Goal: Transaction & Acquisition: Purchase product/service

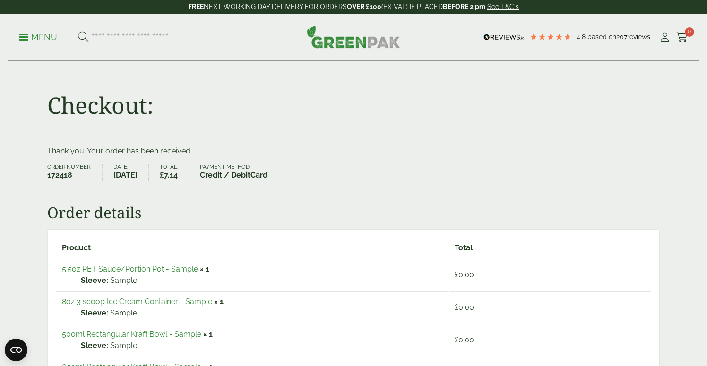
click at [27, 38] on p "Menu" at bounding box center [38, 37] width 38 height 11
click at [23, 39] on link "Menu" at bounding box center [38, 36] width 38 height 9
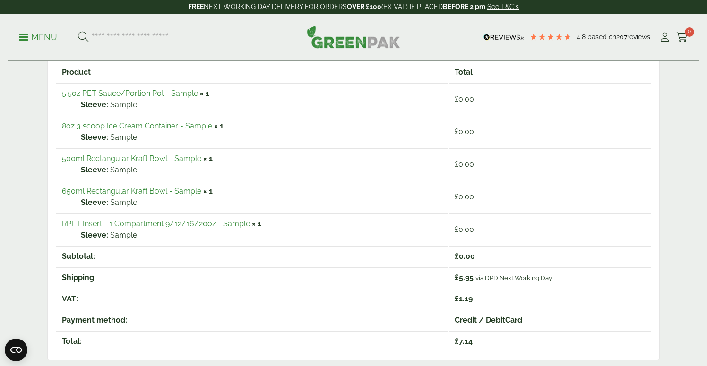
scroll to position [177, 0]
click at [169, 192] on link "650ml Rectangular Kraft Bowl - Sample" at bounding box center [131, 190] width 139 height 9
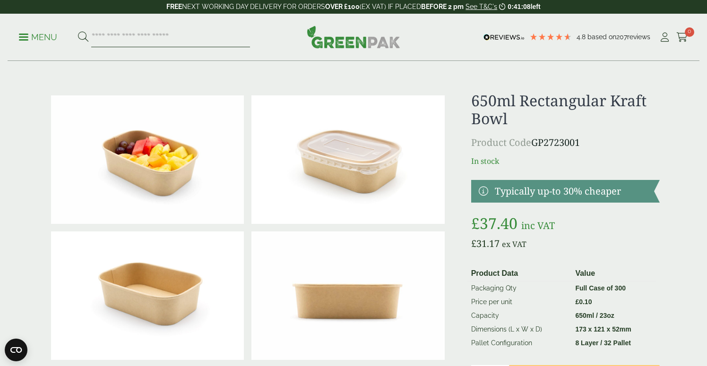
click at [150, 43] on input "search" at bounding box center [170, 37] width 159 height 20
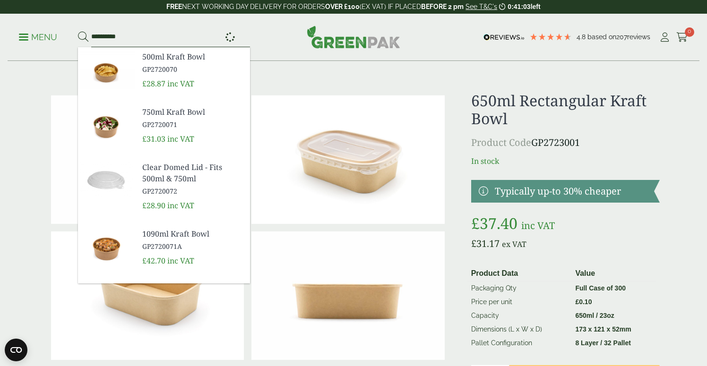
type input "**********"
click at [78, 31] on button at bounding box center [83, 37] width 10 height 12
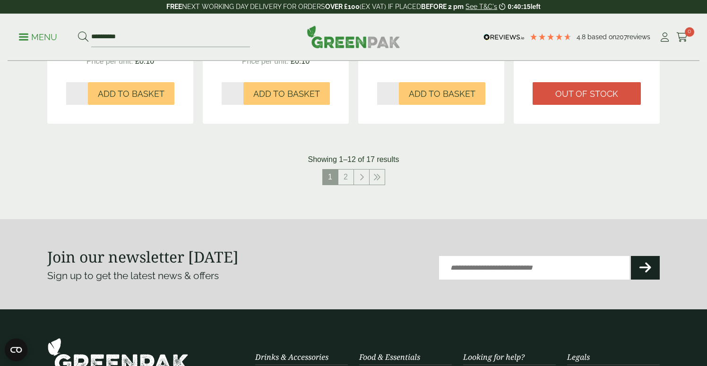
scroll to position [1035, 0]
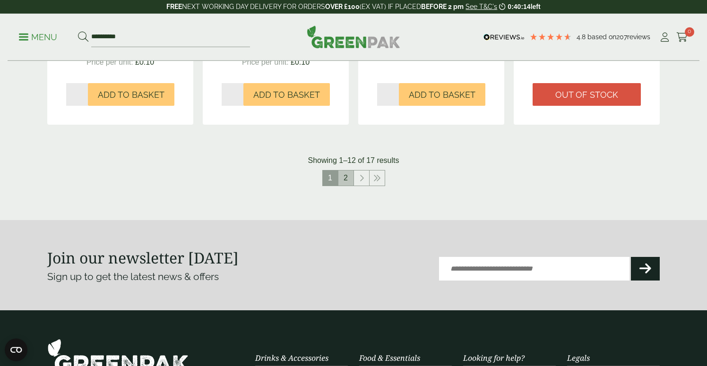
click at [346, 181] on link "2" at bounding box center [345, 178] width 15 height 15
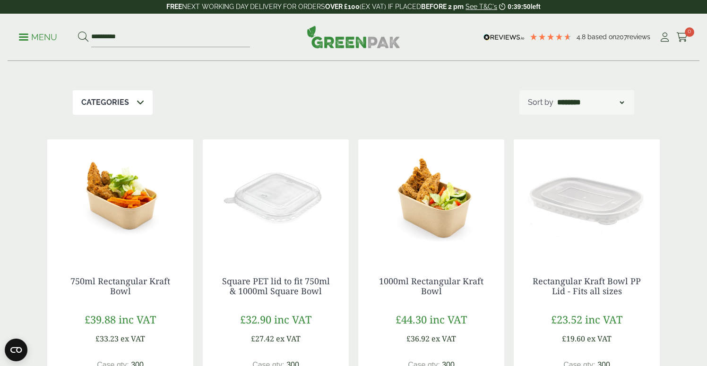
scroll to position [76, 0]
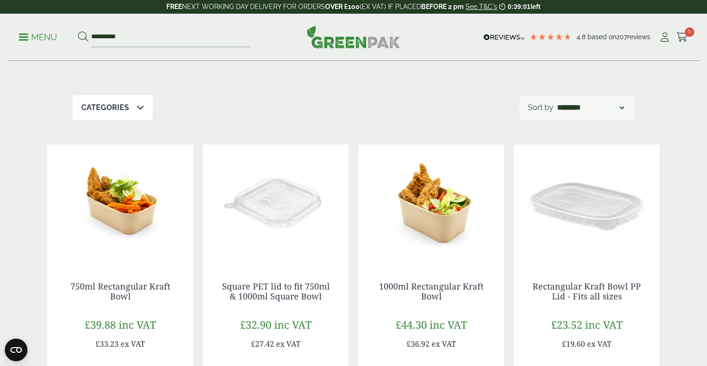
click at [447, 206] on img at bounding box center [431, 204] width 146 height 118
click at [154, 262] on img at bounding box center [120, 204] width 146 height 118
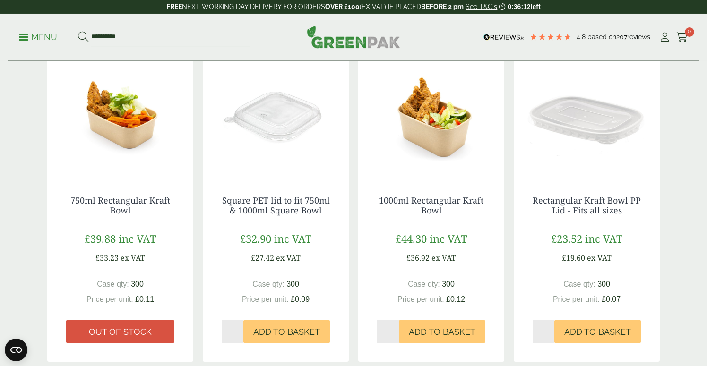
scroll to position [144, 0]
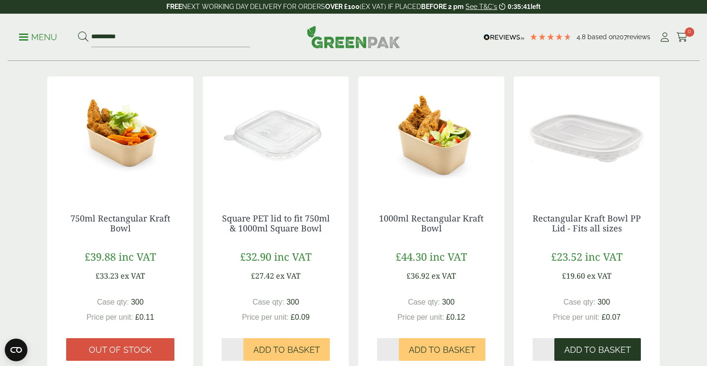
click at [575, 350] on span "Add to Basket" at bounding box center [597, 350] width 67 height 10
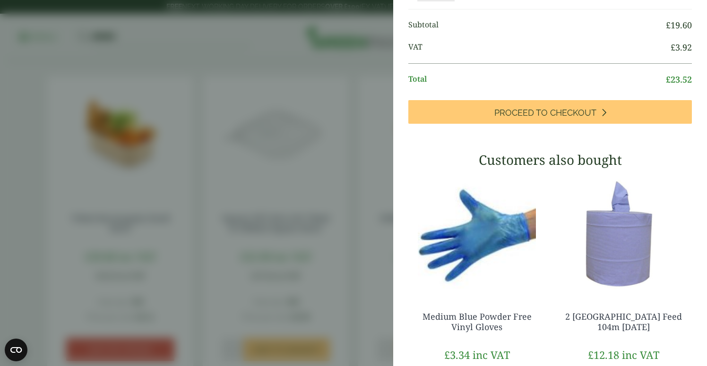
scroll to position [0, 0]
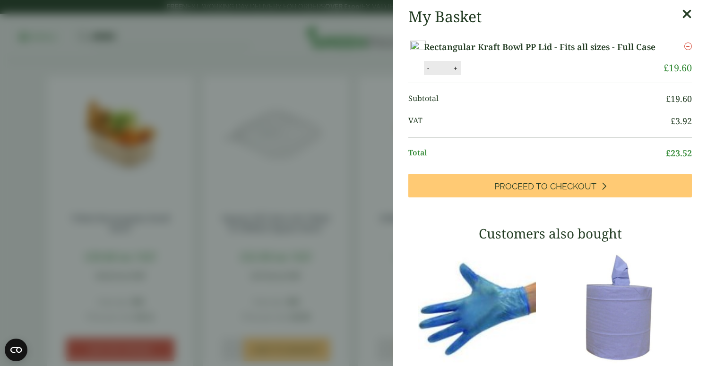
click at [271, 282] on aside "My Basket Rectangular Kraft Bowl PP Lid - Fits all sizes - Full Case Rectangula…" at bounding box center [353, 183] width 707 height 366
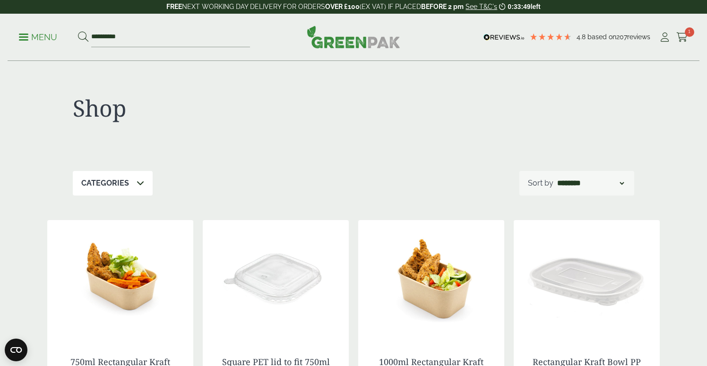
click at [43, 36] on p "Menu" at bounding box center [38, 37] width 38 height 11
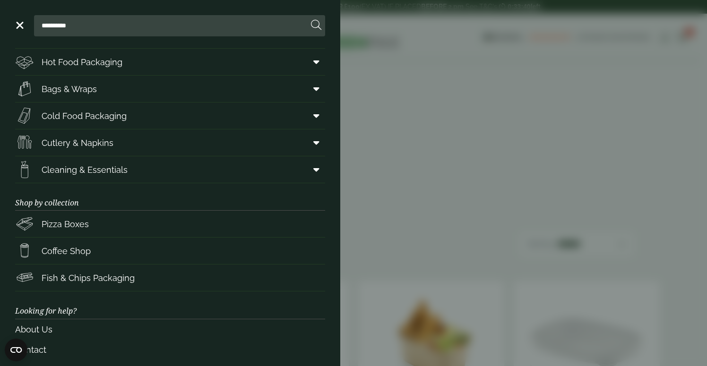
scroll to position [41, 0]
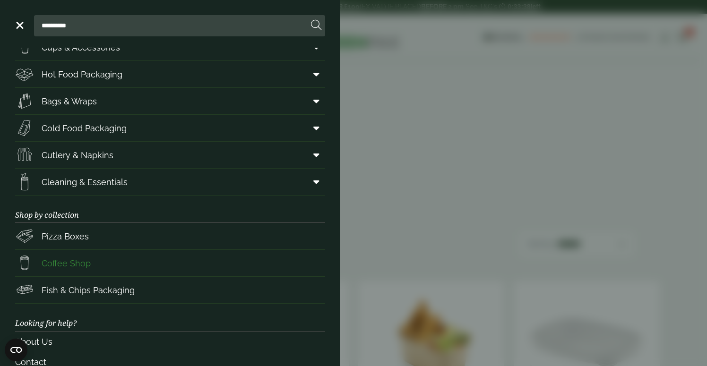
click at [70, 261] on span "Coffee Shop" at bounding box center [66, 263] width 49 height 13
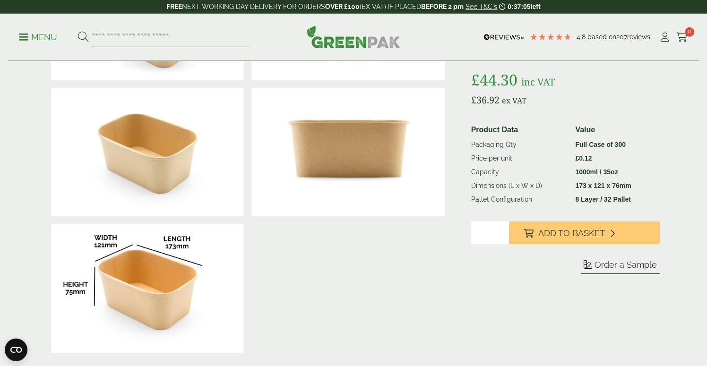
scroll to position [144, 0]
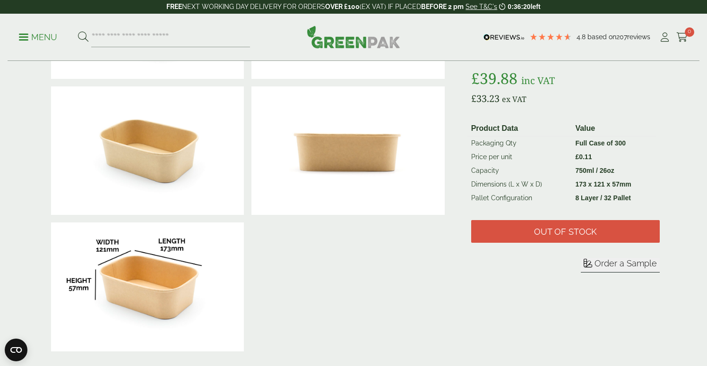
scroll to position [179, 0]
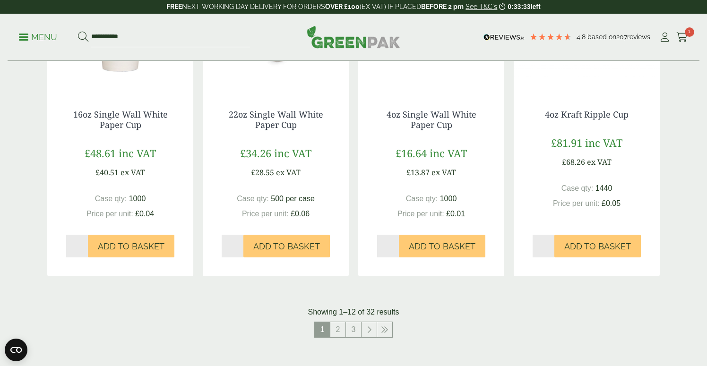
scroll to position [863, 0]
click at [337, 328] on link "2" at bounding box center [337, 329] width 15 height 15
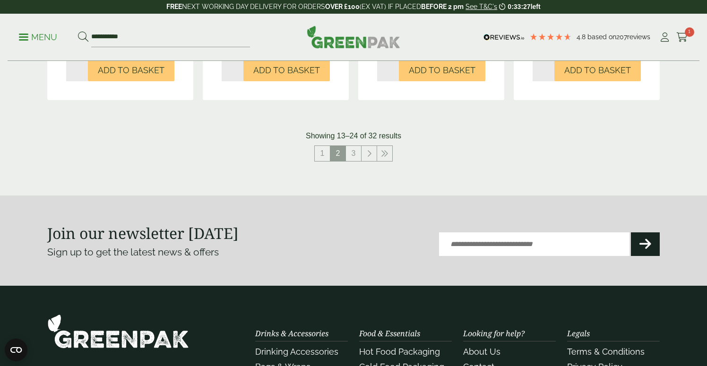
scroll to position [1070, 0]
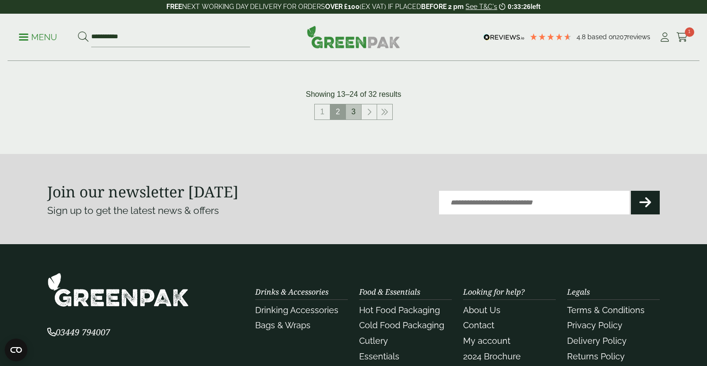
click at [354, 115] on link "3" at bounding box center [353, 111] width 15 height 15
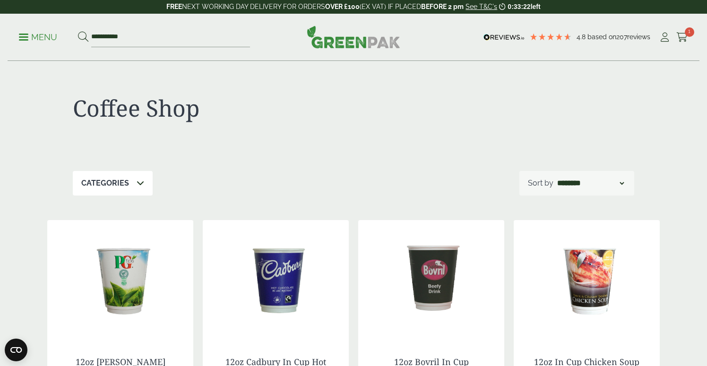
click at [37, 39] on p "Menu" at bounding box center [38, 37] width 38 height 11
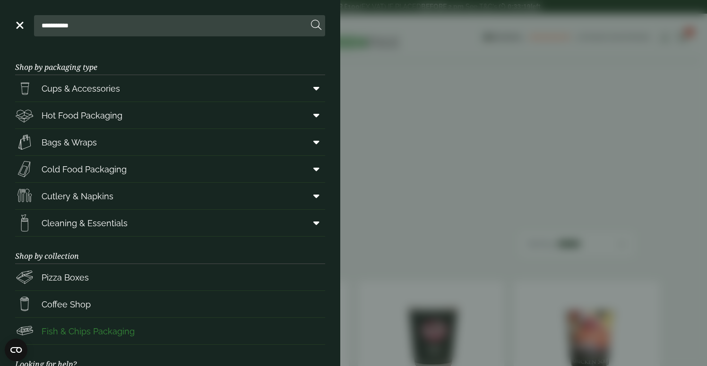
click at [77, 331] on span "Fish & Chips Packaging" at bounding box center [88, 331] width 93 height 13
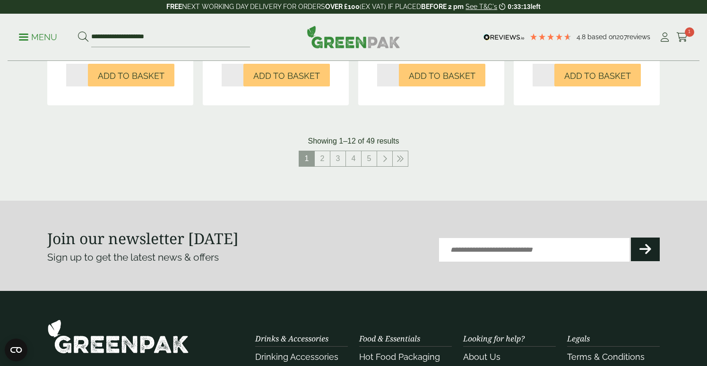
scroll to position [1073, 0]
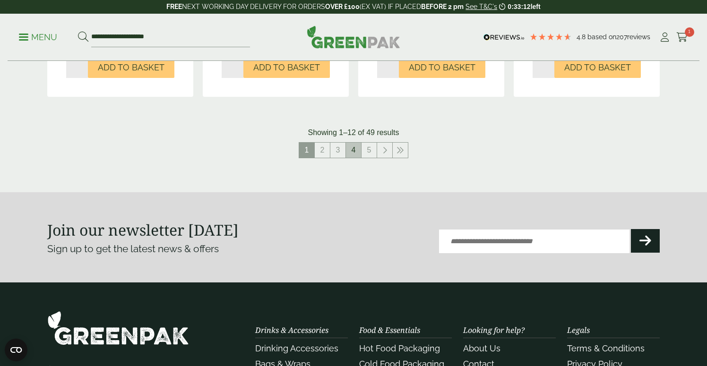
click at [353, 156] on link "4" at bounding box center [353, 150] width 15 height 15
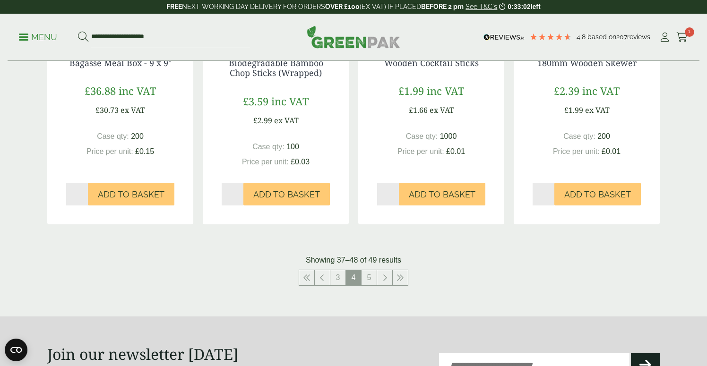
scroll to position [942, 0]
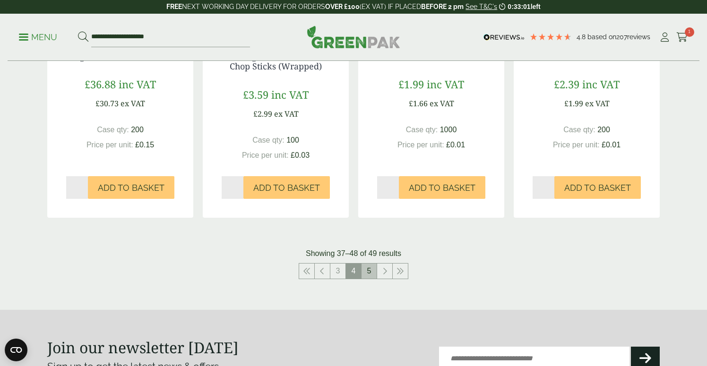
click at [366, 273] on link "5" at bounding box center [368, 271] width 15 height 15
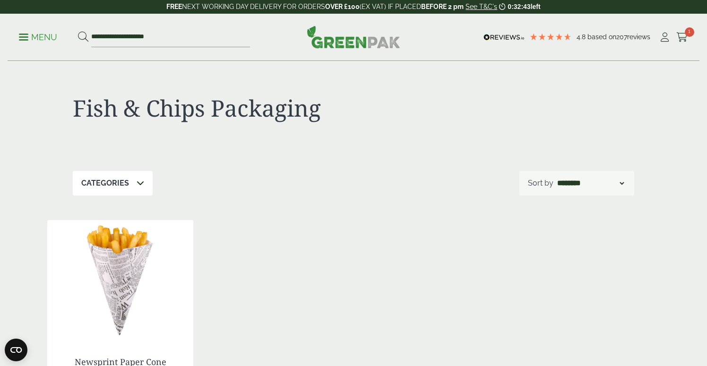
click at [37, 41] on p "Menu" at bounding box center [38, 37] width 38 height 11
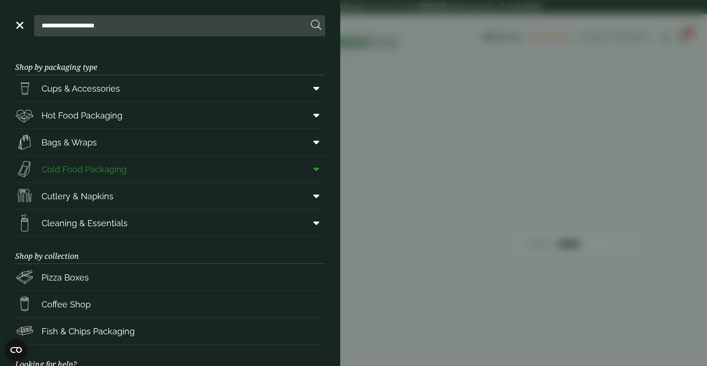
click at [72, 172] on span "Cold Food Packaging" at bounding box center [84, 169] width 85 height 13
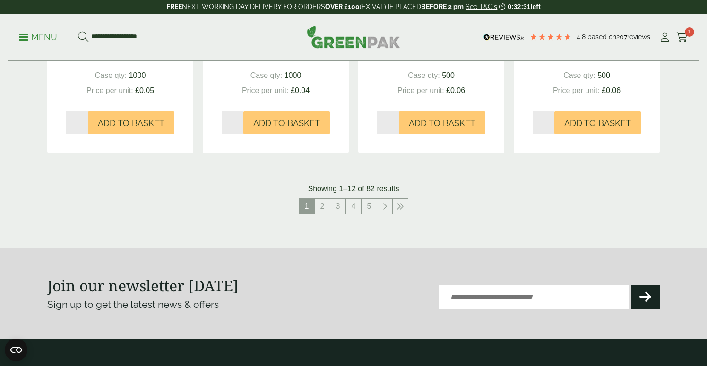
scroll to position [1042, 0]
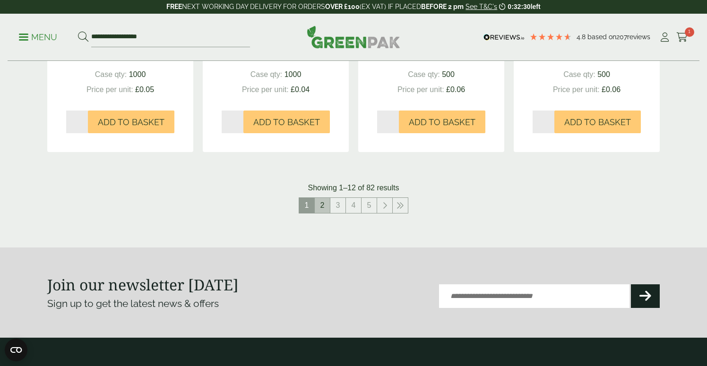
click at [325, 206] on link "2" at bounding box center [322, 205] width 15 height 15
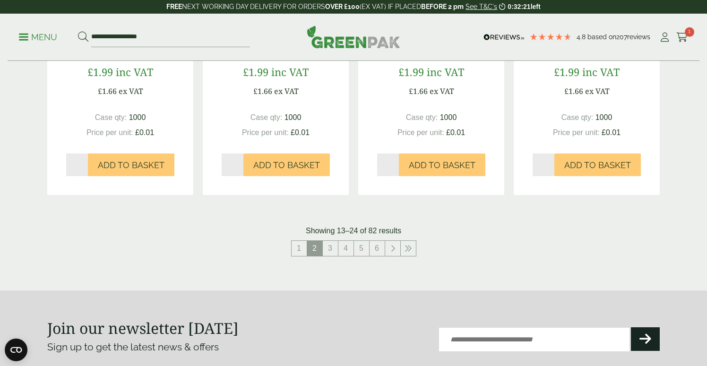
scroll to position [1014, 0]
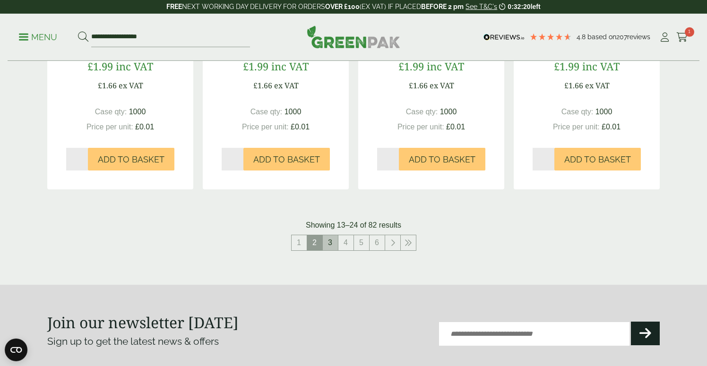
click at [332, 250] on link "3" at bounding box center [330, 242] width 15 height 15
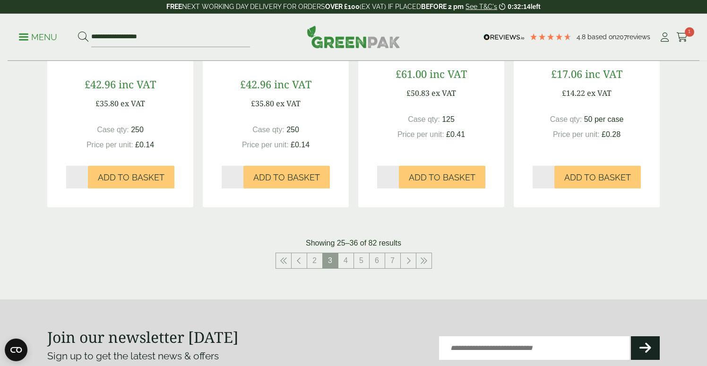
scroll to position [979, 0]
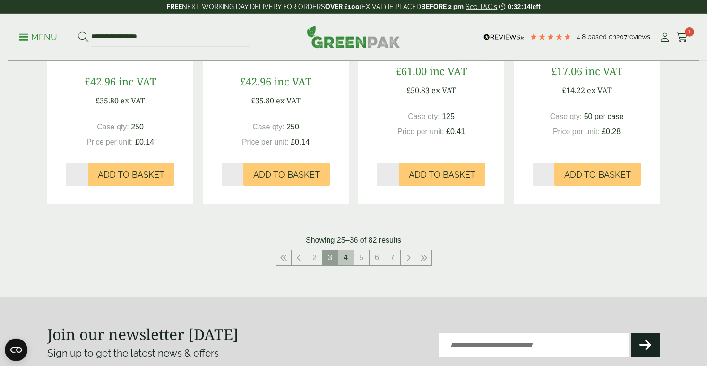
click at [343, 266] on link "4" at bounding box center [345, 257] width 15 height 15
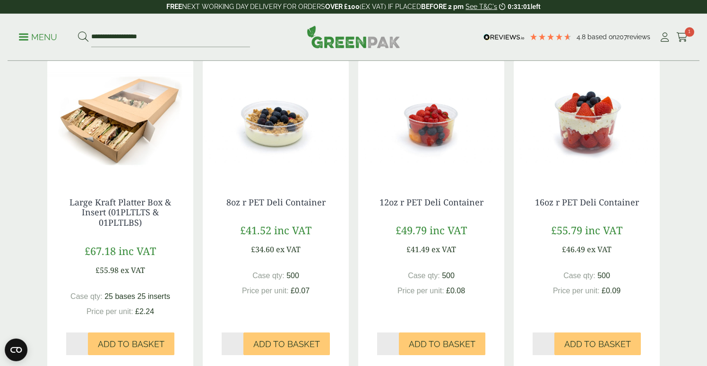
scroll to position [522, 0]
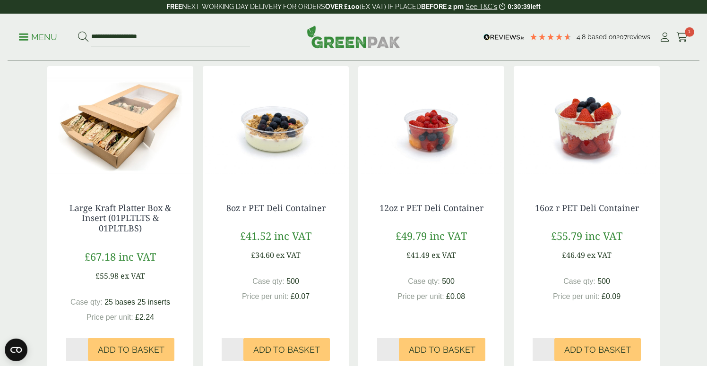
click at [435, 146] on img at bounding box center [431, 125] width 146 height 118
click at [282, 210] on link "8oz r PET Deli Container" at bounding box center [275, 207] width 99 height 11
click at [444, 121] on img at bounding box center [431, 125] width 146 height 118
click at [597, 131] on img at bounding box center [587, 125] width 146 height 118
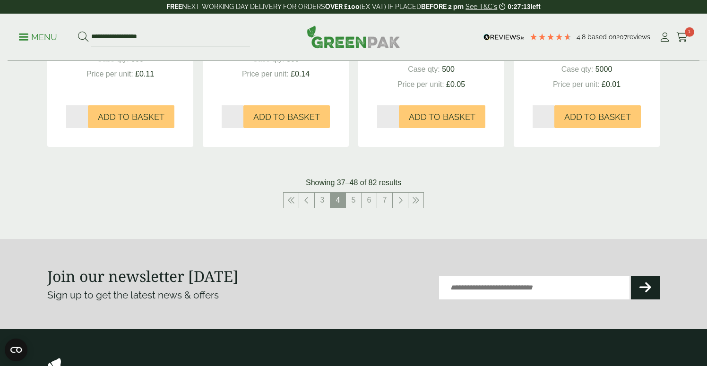
scroll to position [1116, 0]
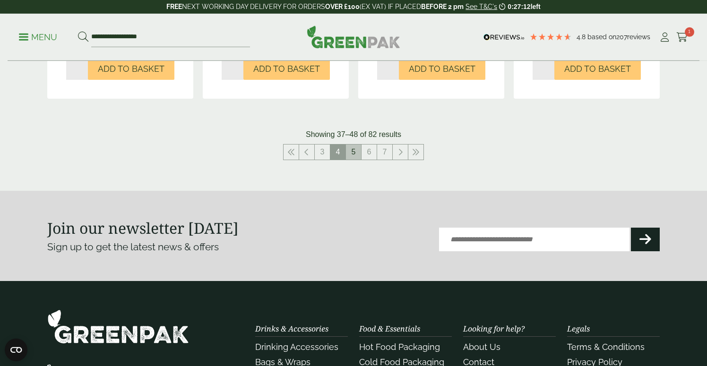
click at [352, 154] on link "5" at bounding box center [353, 152] width 15 height 15
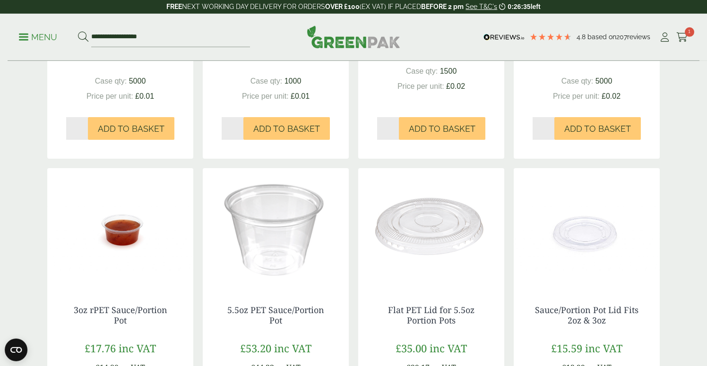
scroll to position [413, 0]
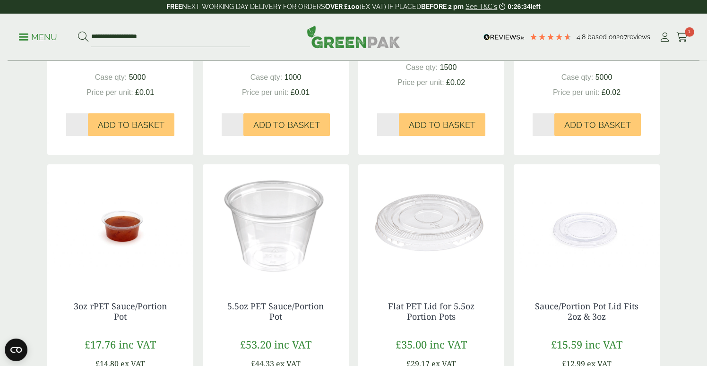
click at [145, 236] on img at bounding box center [120, 223] width 146 height 118
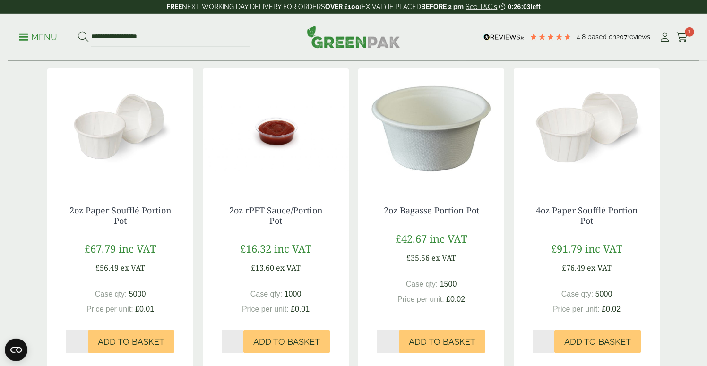
scroll to position [196, 0]
click at [275, 137] on img at bounding box center [276, 128] width 146 height 118
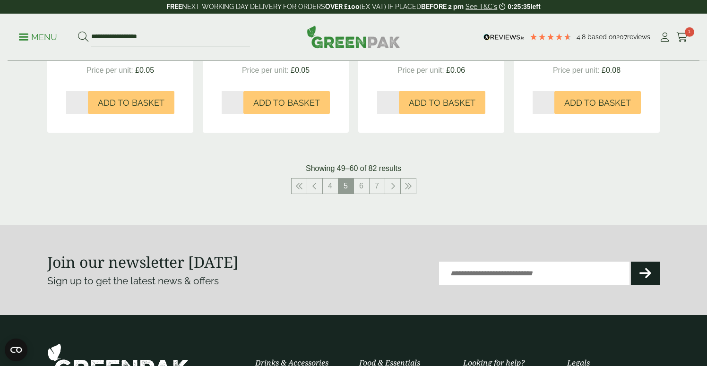
scroll to position [1067, 0]
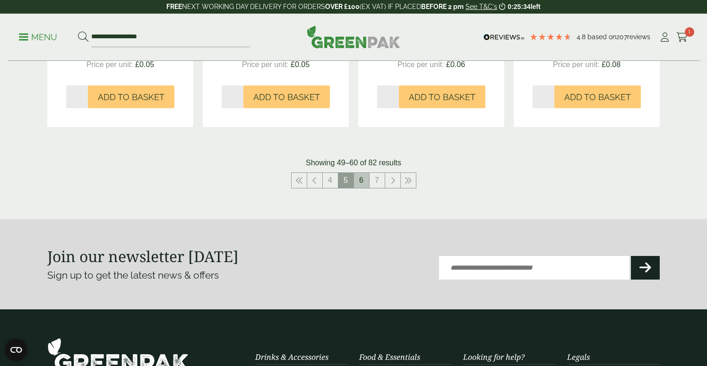
click at [360, 183] on link "6" at bounding box center [361, 180] width 15 height 15
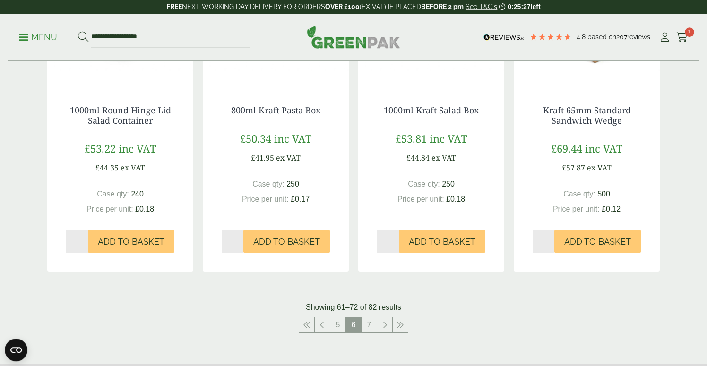
scroll to position [1022, 0]
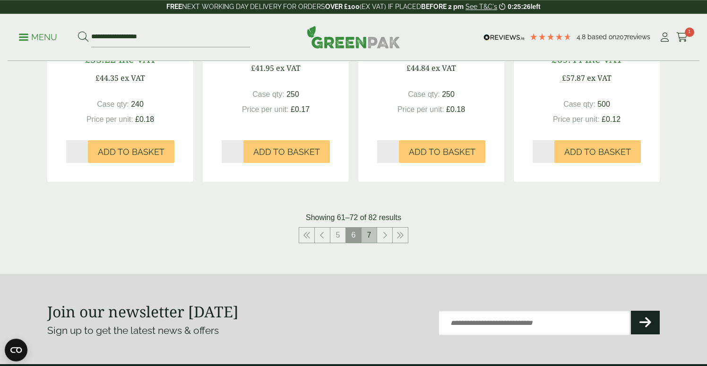
click at [373, 236] on link "7" at bounding box center [368, 235] width 15 height 15
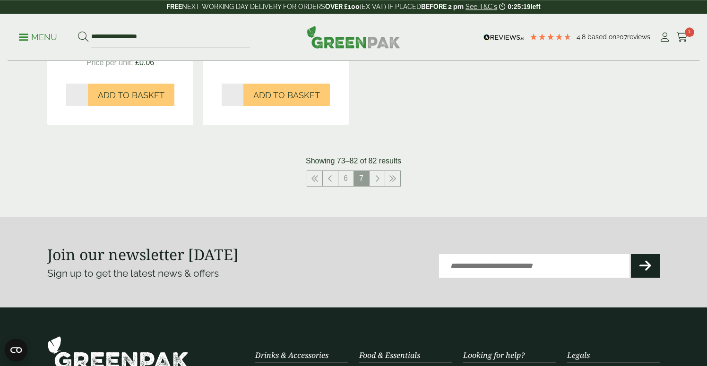
scroll to position [1057, 0]
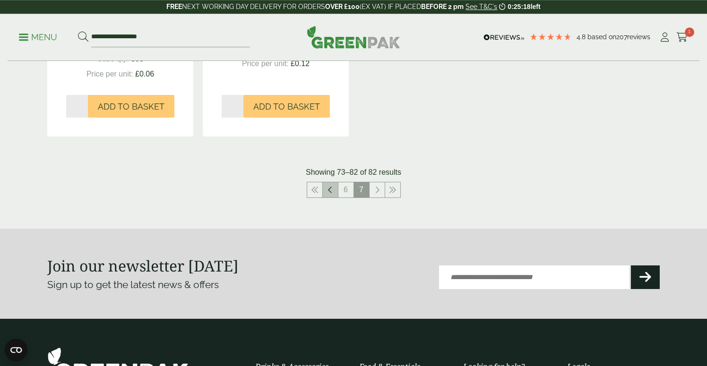
click at [329, 191] on icon at bounding box center [330, 190] width 5 height 8
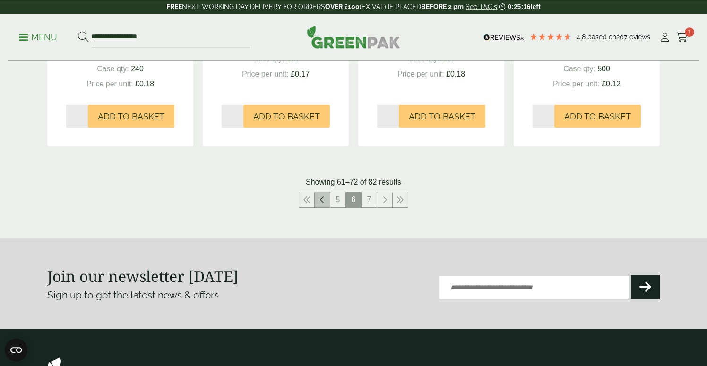
click at [325, 202] on icon at bounding box center [322, 200] width 5 height 8
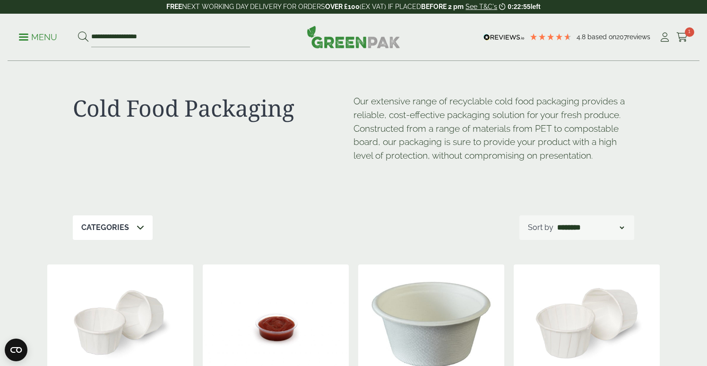
click at [43, 37] on p "Menu" at bounding box center [38, 37] width 38 height 11
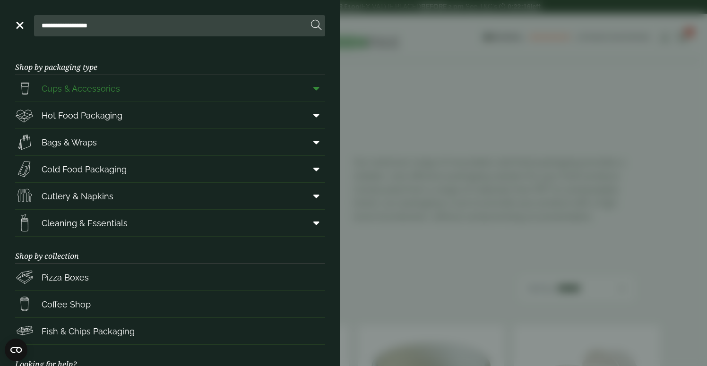
click at [75, 94] on span "Cups & Accessories" at bounding box center [81, 88] width 78 height 13
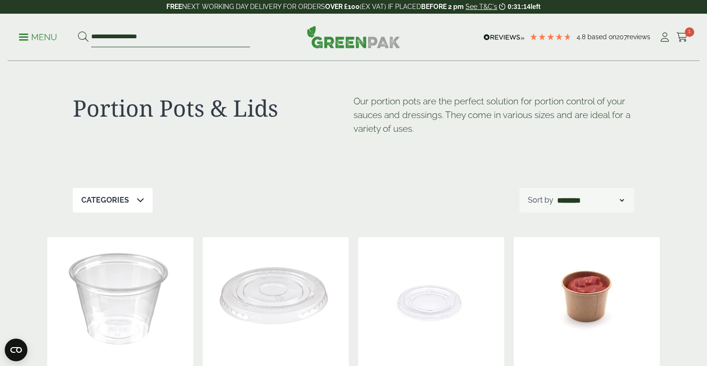
click at [122, 38] on input "**********" at bounding box center [170, 37] width 159 height 20
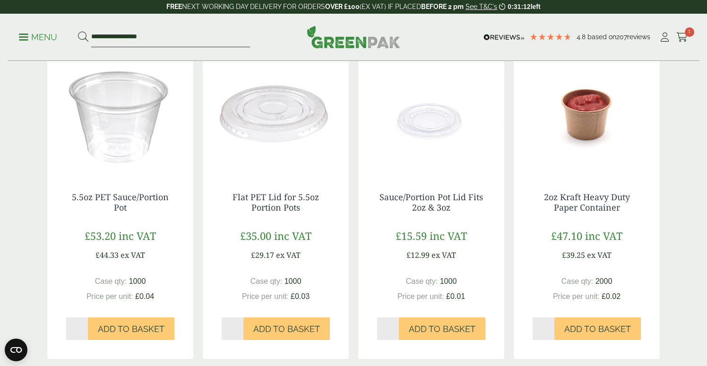
scroll to position [184, 0]
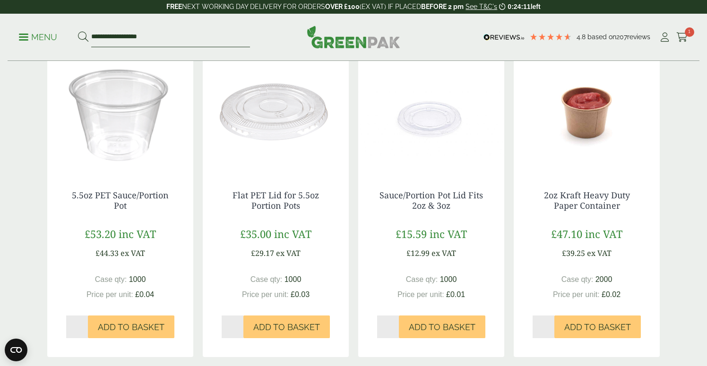
click at [129, 40] on input "**********" at bounding box center [170, 37] width 159 height 20
type input "*********"
click at [78, 31] on button at bounding box center [83, 37] width 10 height 12
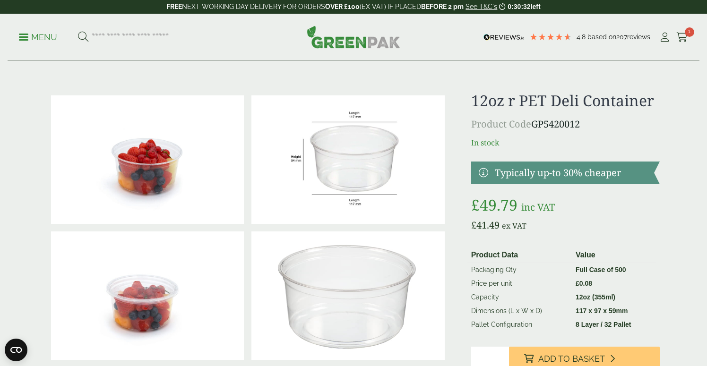
scroll to position [5, 0]
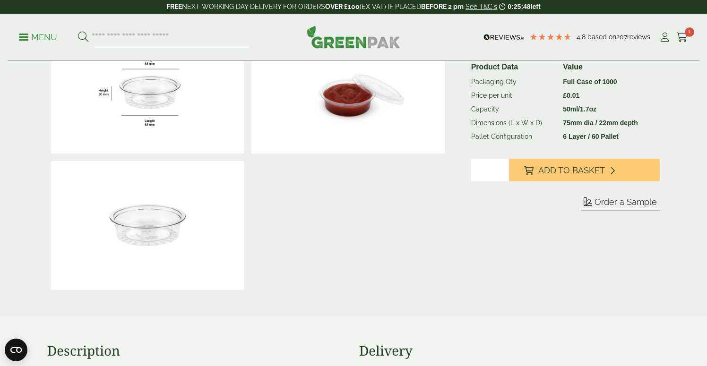
scroll to position [212, 0]
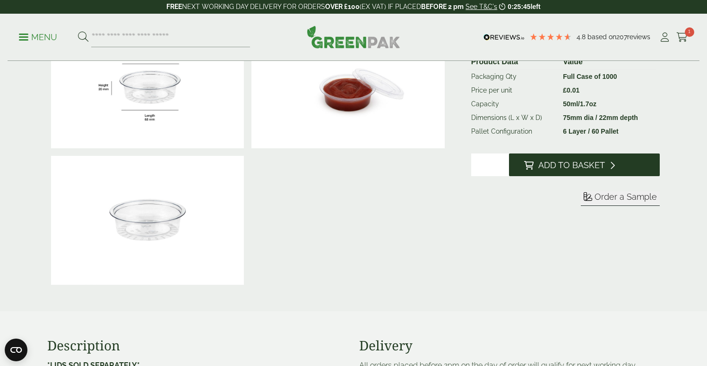
click at [558, 164] on span "Add to Basket" at bounding box center [571, 165] width 67 height 10
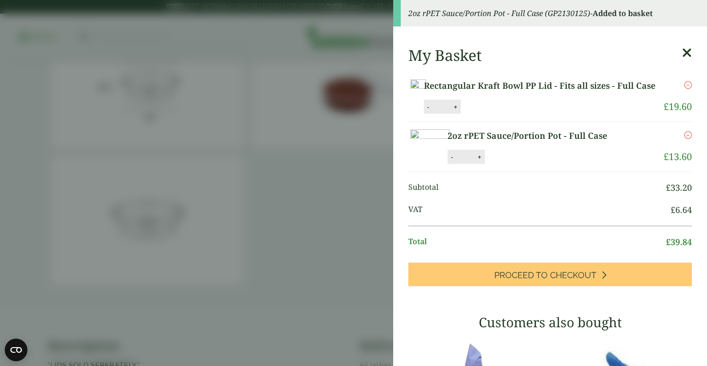
click at [336, 208] on aside "2oz rPET Sauce/Portion Pot - Full Case (GP2130125) - Added to basket My Basket …" at bounding box center [353, 183] width 707 height 366
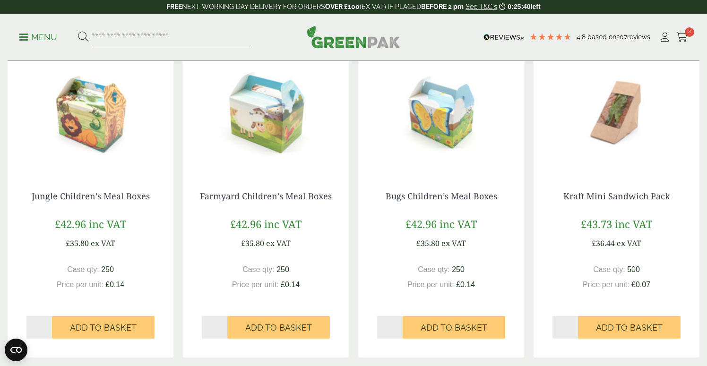
scroll to position [1216, 0]
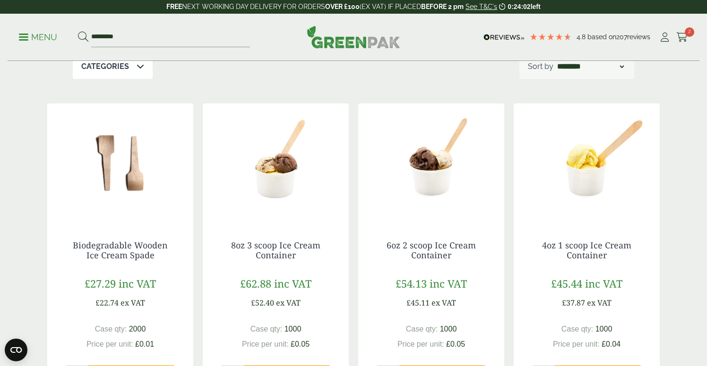
scroll to position [112, 0]
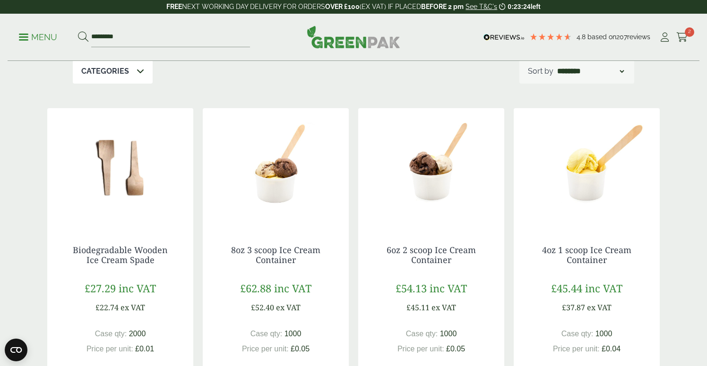
click at [428, 174] on img at bounding box center [431, 167] width 146 height 118
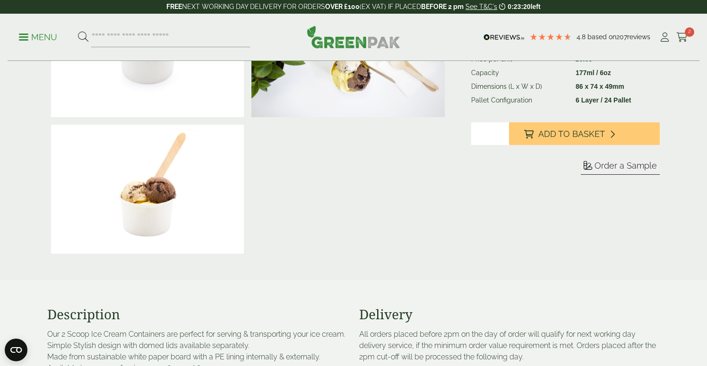
scroll to position [243, 0]
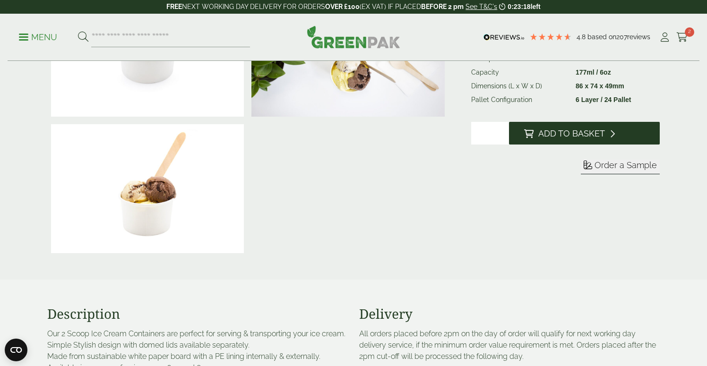
click at [564, 133] on span "Add to Basket" at bounding box center [571, 134] width 67 height 10
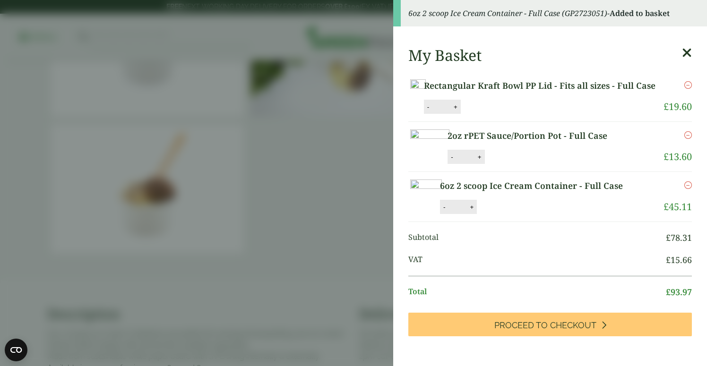
click at [346, 227] on aside "6oz 2 scoop Ice Cream Container - Full Case (GP2723051) - Added to basket My Ba…" at bounding box center [353, 183] width 707 height 366
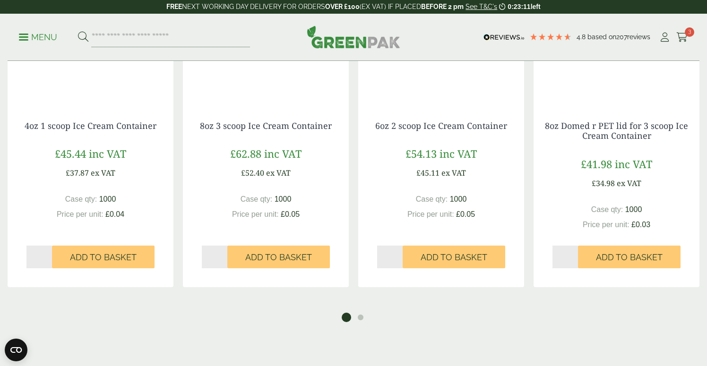
scroll to position [827, 0]
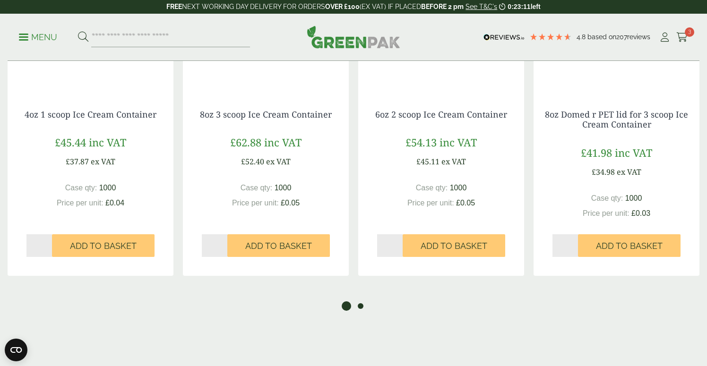
click at [360, 311] on button "2" at bounding box center [360, 305] width 9 height 9
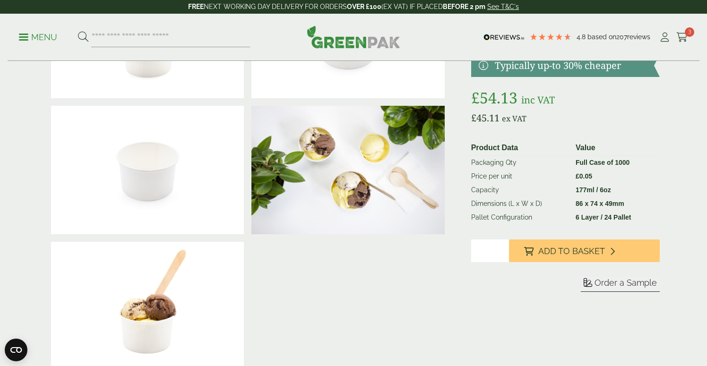
scroll to position [0, 0]
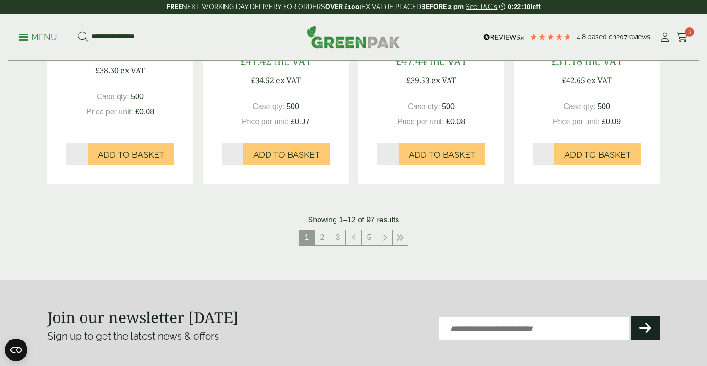
scroll to position [973, 0]
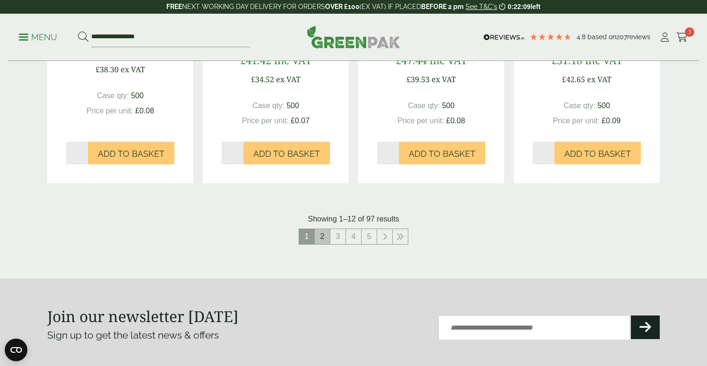
click at [324, 239] on link "2" at bounding box center [322, 236] width 15 height 15
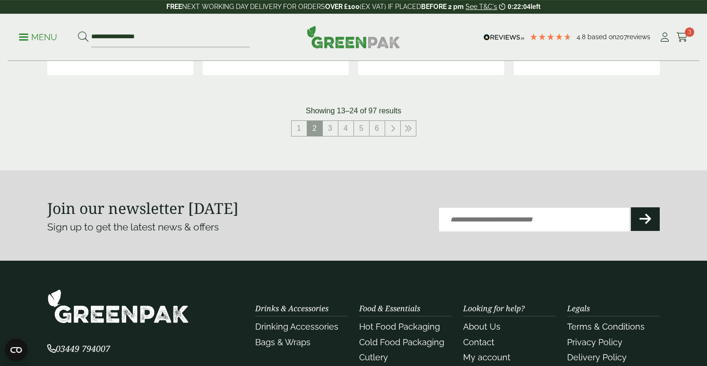
scroll to position [1079, 0]
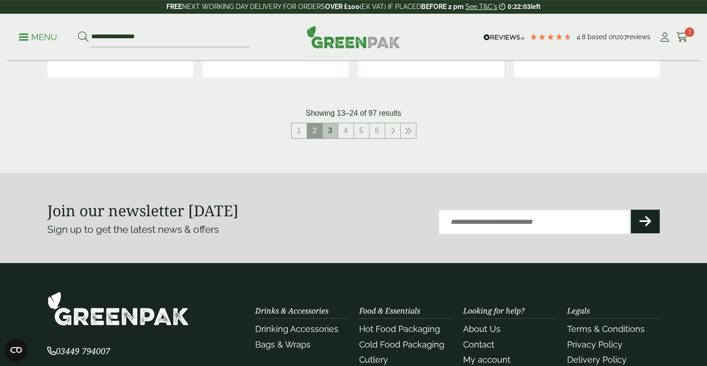
click at [331, 128] on link "3" at bounding box center [330, 130] width 15 height 15
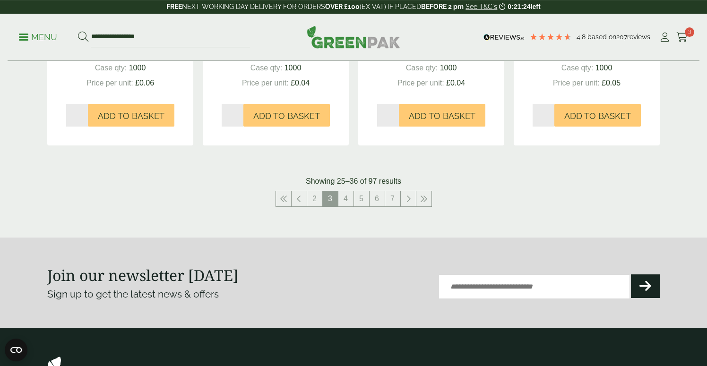
scroll to position [1016, 0]
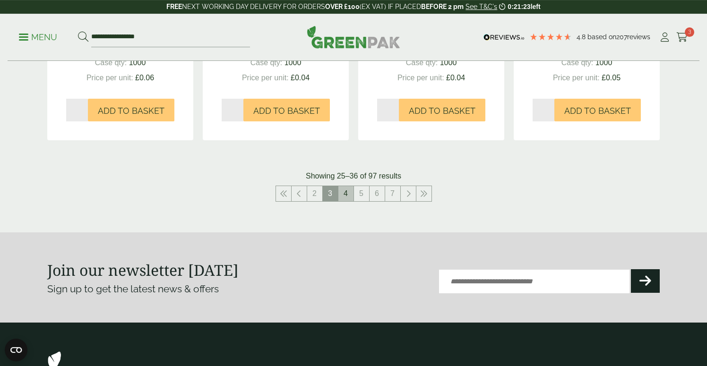
click at [344, 196] on link "4" at bounding box center [345, 193] width 15 height 15
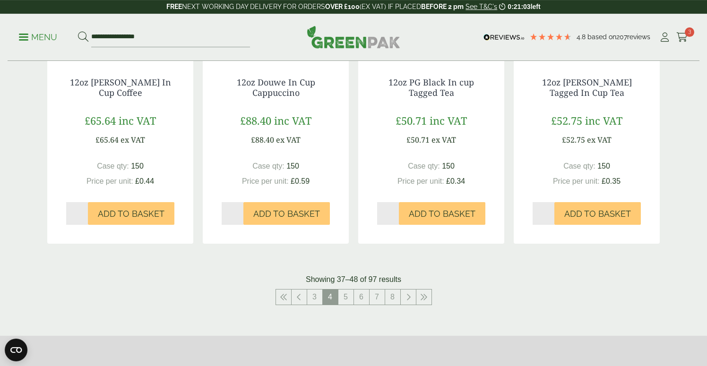
scroll to position [961, 0]
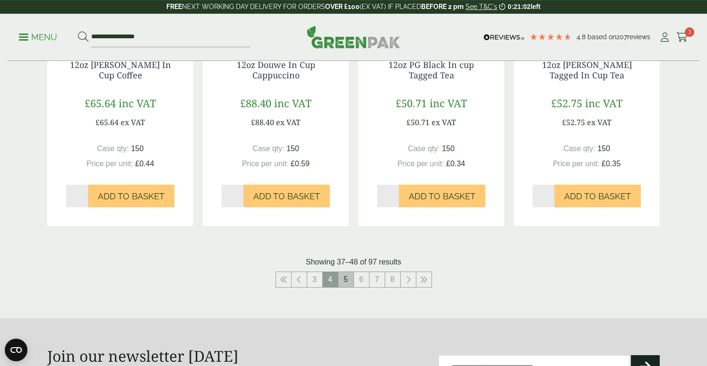
click at [345, 282] on link "5" at bounding box center [345, 279] width 15 height 15
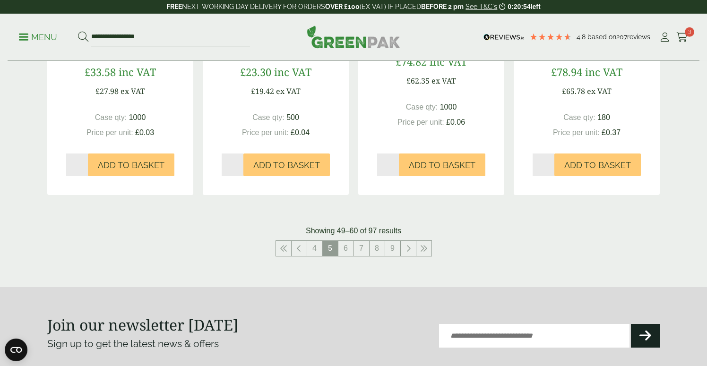
scroll to position [981, 0]
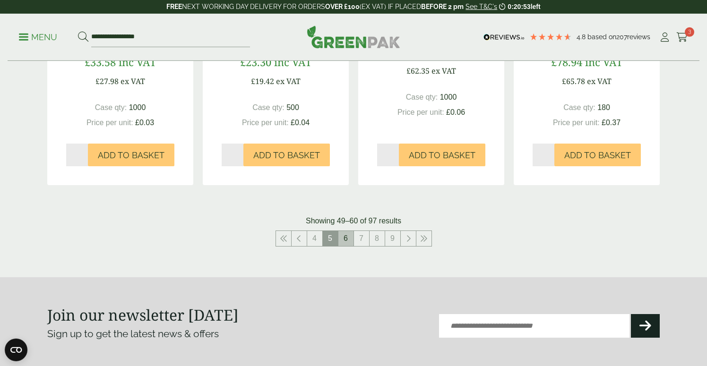
click at [347, 242] on link "6" at bounding box center [345, 238] width 15 height 15
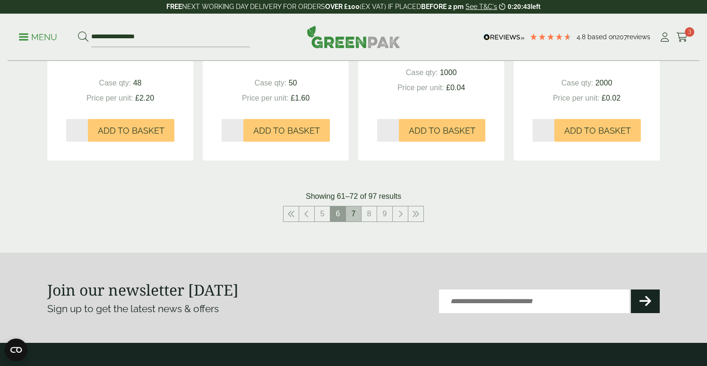
scroll to position [1041, 0]
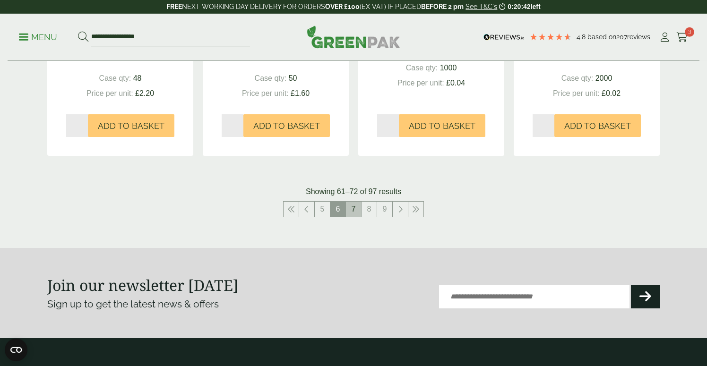
click at [354, 202] on link "7" at bounding box center [353, 209] width 15 height 15
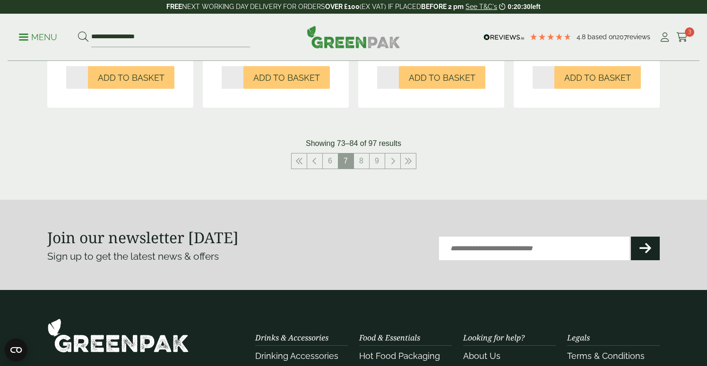
scroll to position [1049, 0]
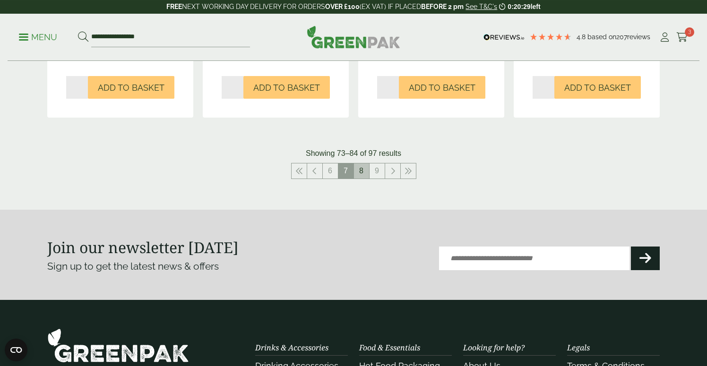
click at [361, 179] on link "8" at bounding box center [361, 170] width 15 height 15
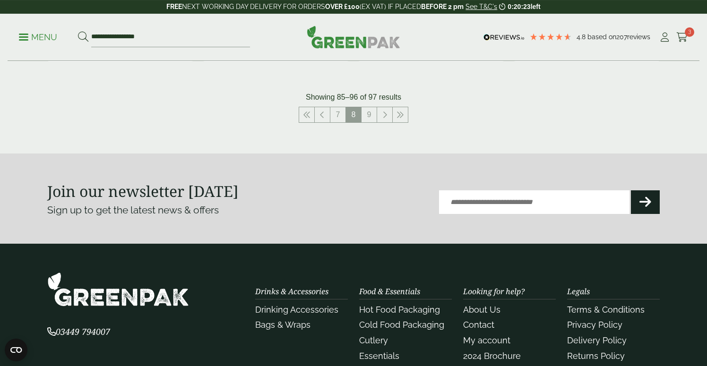
scroll to position [1107, 0]
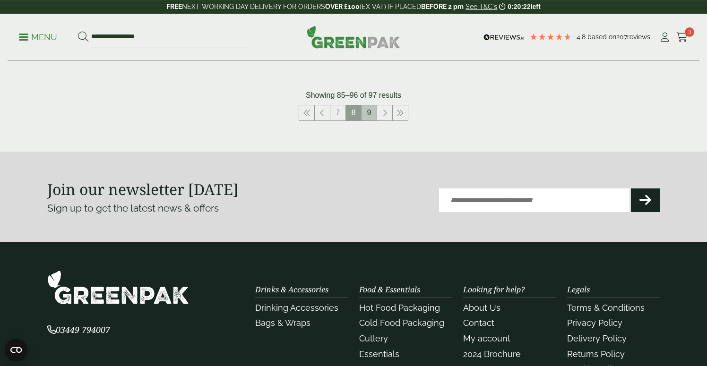
click at [372, 112] on link "9" at bounding box center [368, 112] width 15 height 15
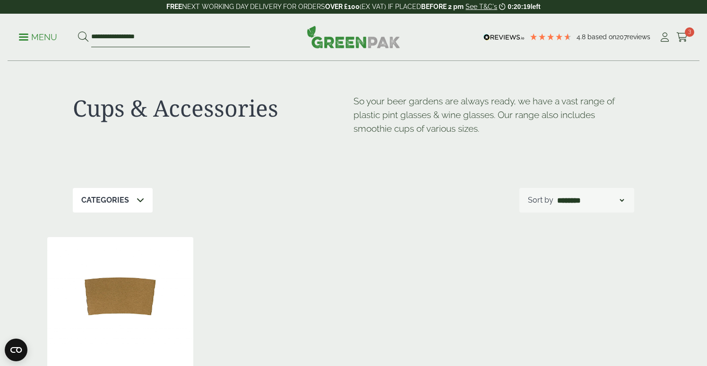
click at [108, 39] on input "**********" at bounding box center [170, 37] width 159 height 20
type input "****"
click at [78, 31] on button at bounding box center [83, 37] width 10 height 12
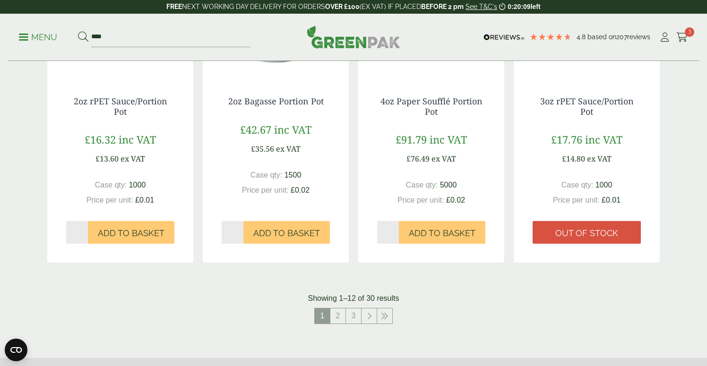
scroll to position [910, 0]
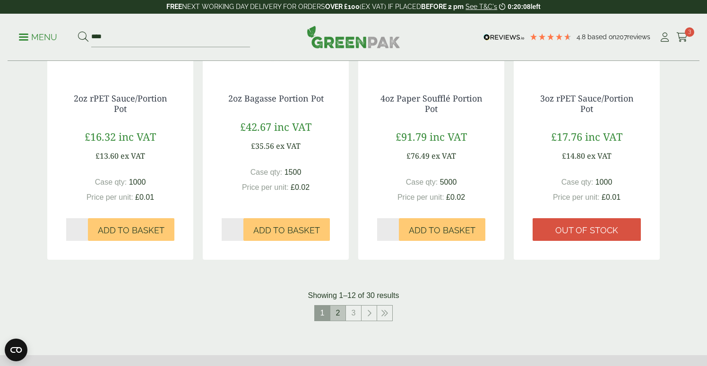
click at [340, 317] on link "2" at bounding box center [337, 313] width 15 height 15
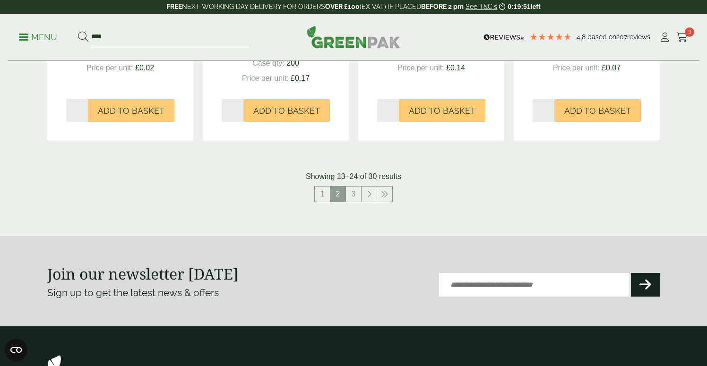
scroll to position [1031, 0]
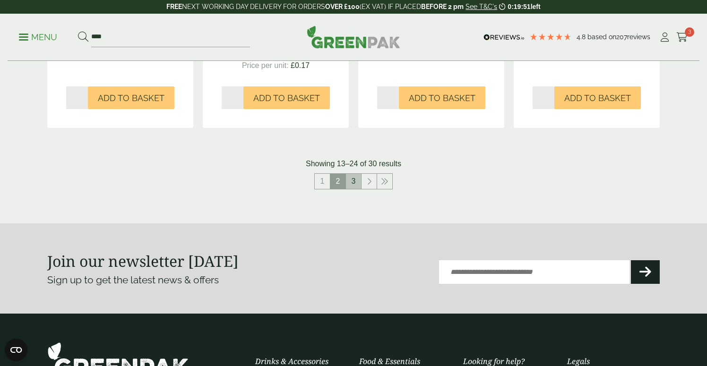
click at [349, 178] on link "3" at bounding box center [353, 181] width 15 height 15
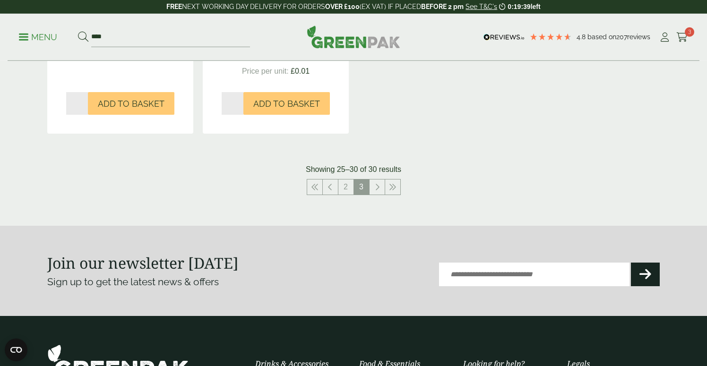
scroll to position [718, 0]
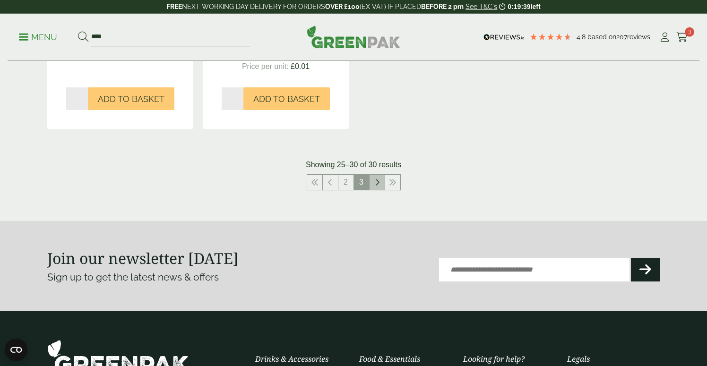
click at [378, 186] on link at bounding box center [376, 182] width 15 height 15
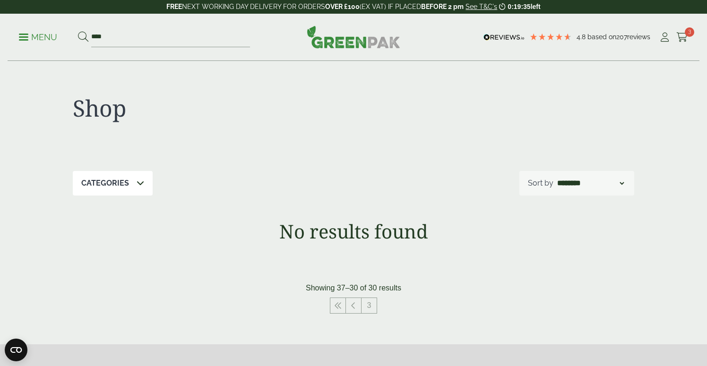
click at [45, 33] on p "Menu" at bounding box center [38, 37] width 38 height 11
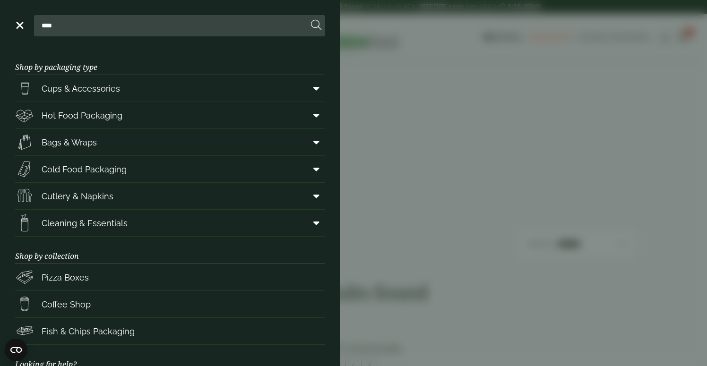
click at [22, 27] on link "Menu" at bounding box center [18, 24] width 9 height 9
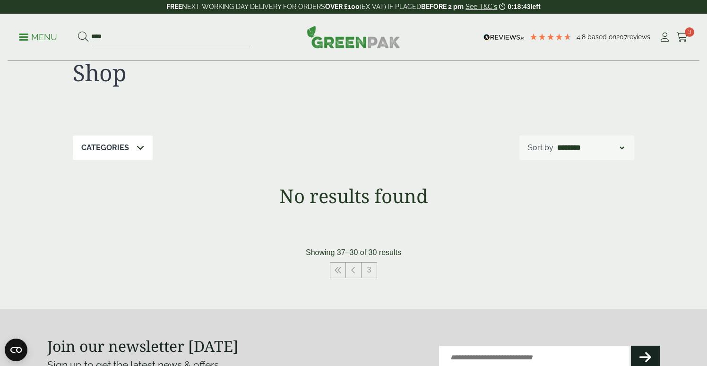
scroll to position [36, 0]
click at [357, 269] on link at bounding box center [353, 269] width 15 height 15
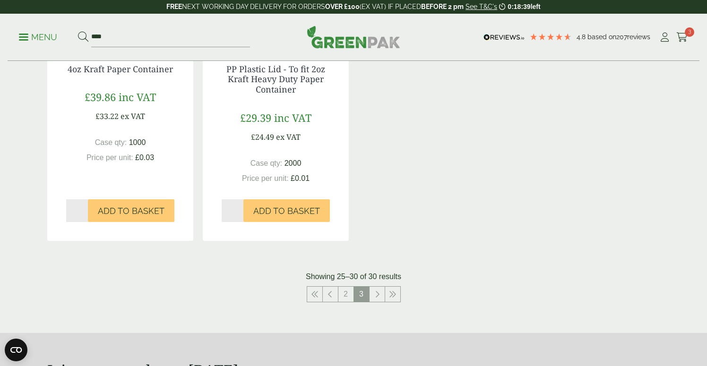
scroll to position [623, 0]
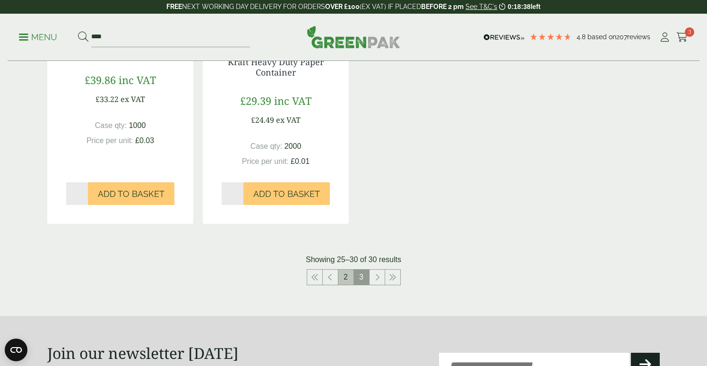
click at [344, 277] on link "2" at bounding box center [345, 277] width 15 height 15
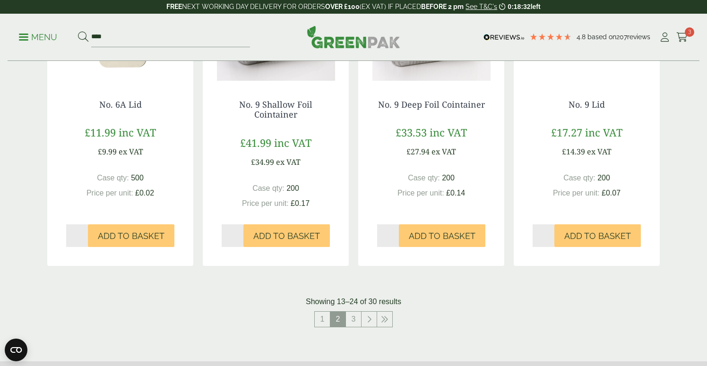
scroll to position [912, 0]
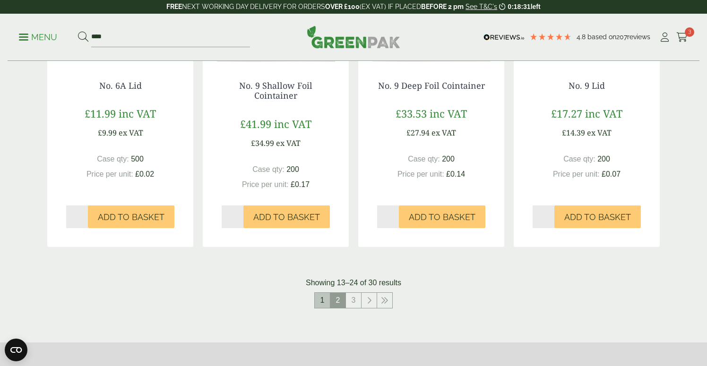
click at [325, 305] on link "1" at bounding box center [322, 300] width 15 height 15
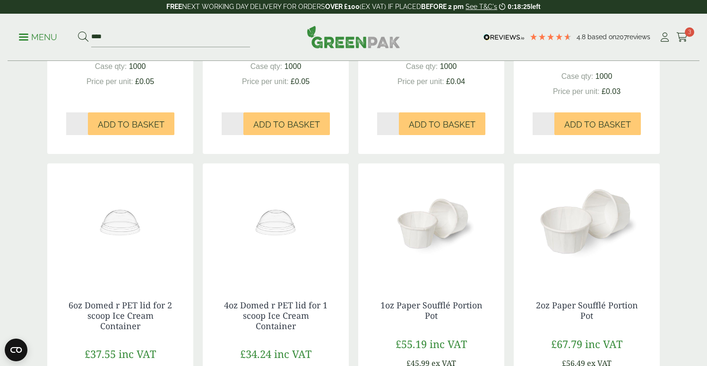
scroll to position [372, 0]
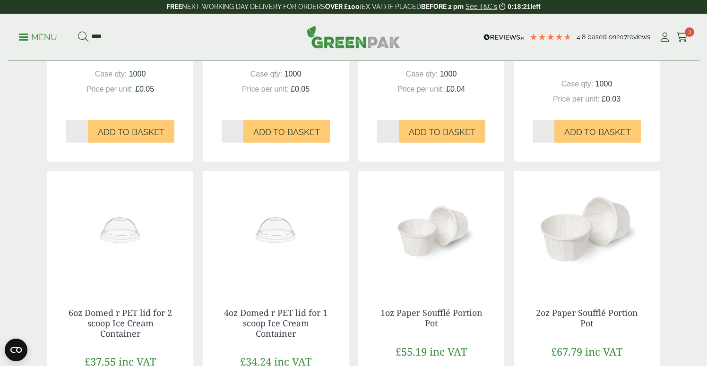
click at [120, 235] on img at bounding box center [120, 230] width 146 height 118
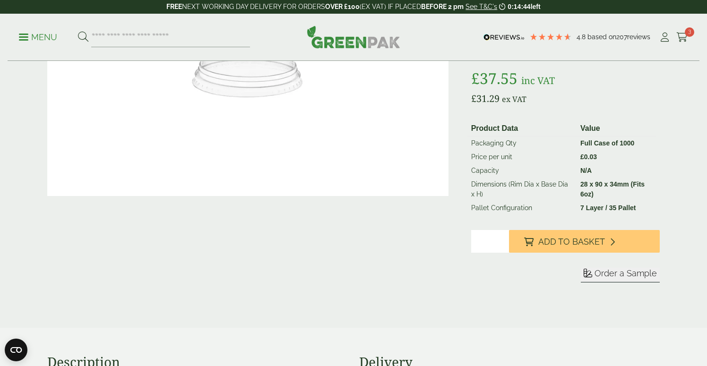
scroll to position [196, 0]
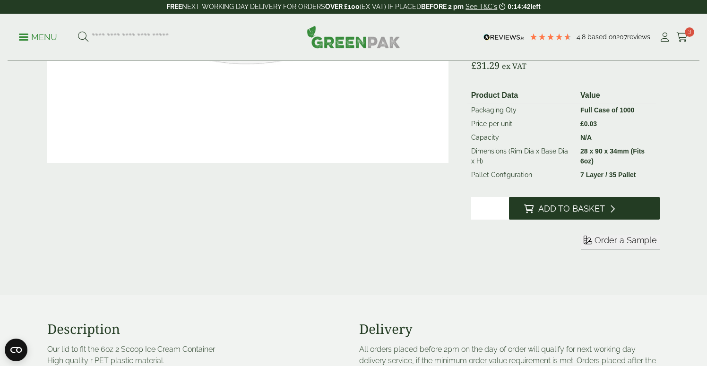
click at [601, 216] on button "Add to Basket" at bounding box center [584, 208] width 151 height 23
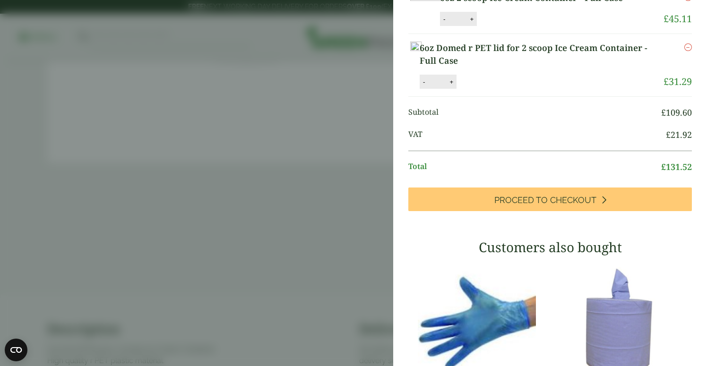
scroll to position [0, 0]
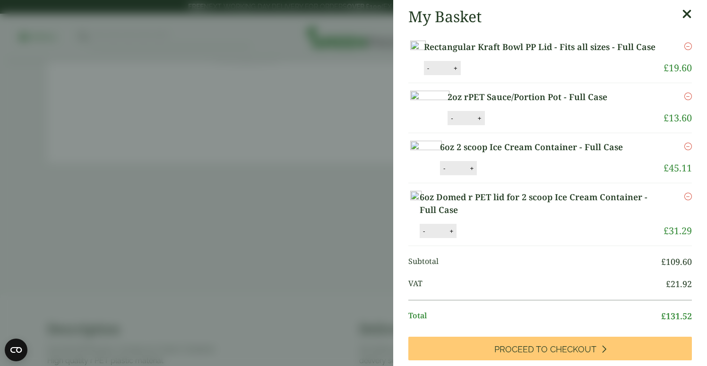
click at [690, 17] on icon at bounding box center [687, 14] width 10 height 13
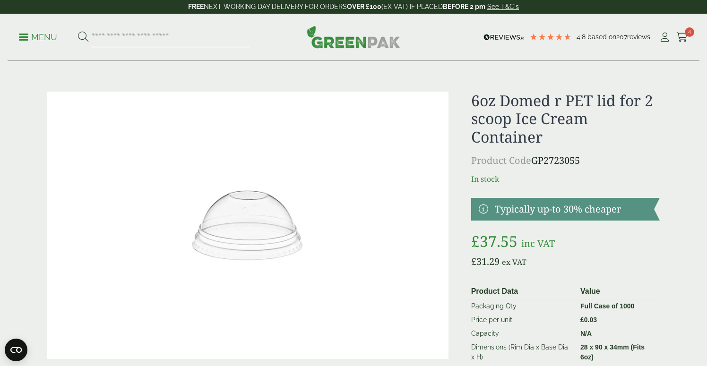
click at [120, 38] on input "search" at bounding box center [170, 37] width 159 height 20
type input "*****"
click at [78, 31] on button at bounding box center [83, 37] width 10 height 12
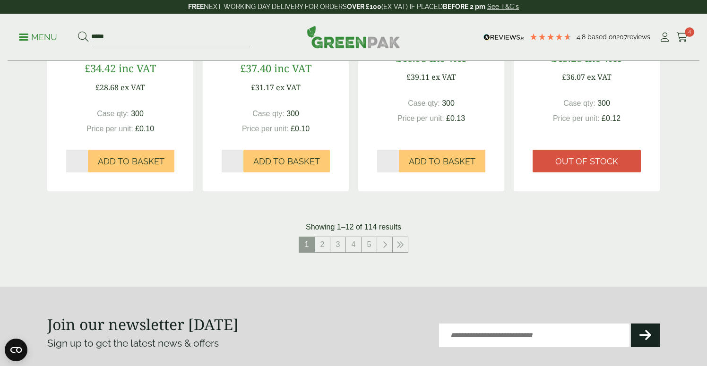
scroll to position [1014, 0]
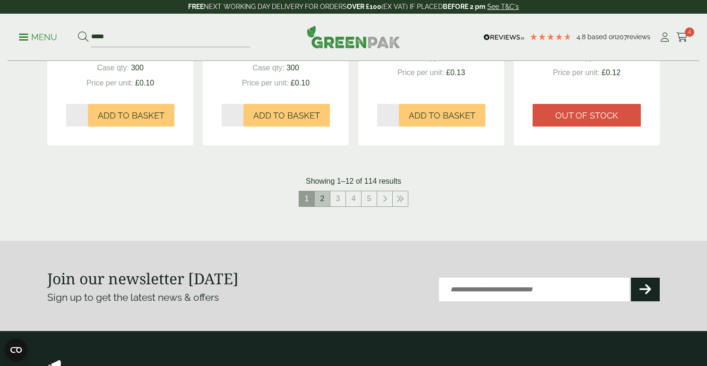
click at [324, 202] on link "2" at bounding box center [322, 198] width 15 height 15
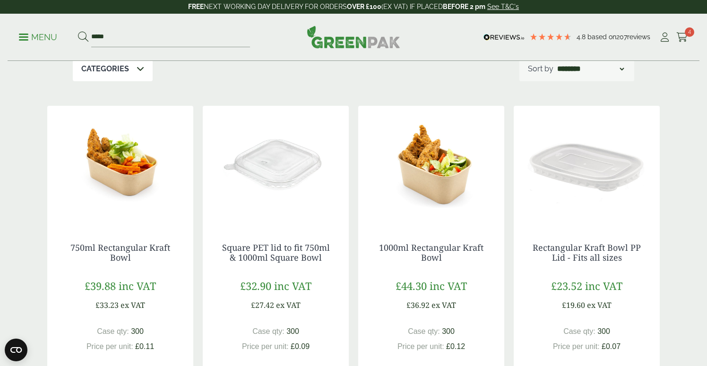
scroll to position [154, 0]
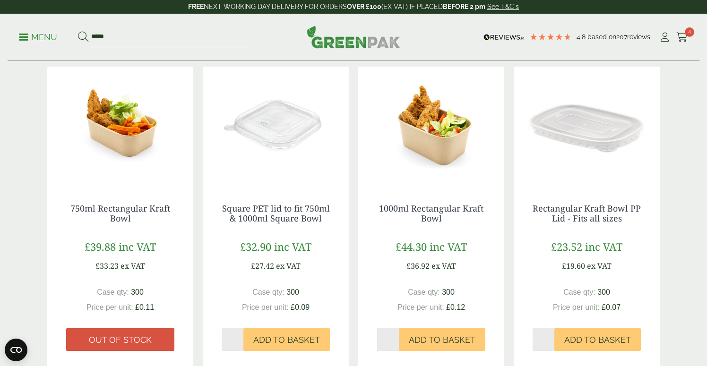
click at [438, 144] on img at bounding box center [431, 126] width 146 height 118
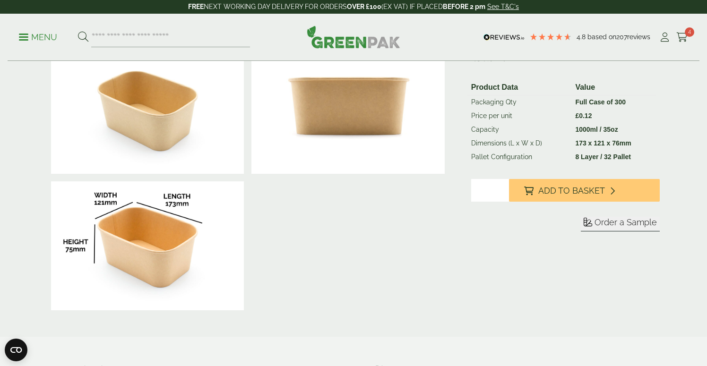
scroll to position [184, 0]
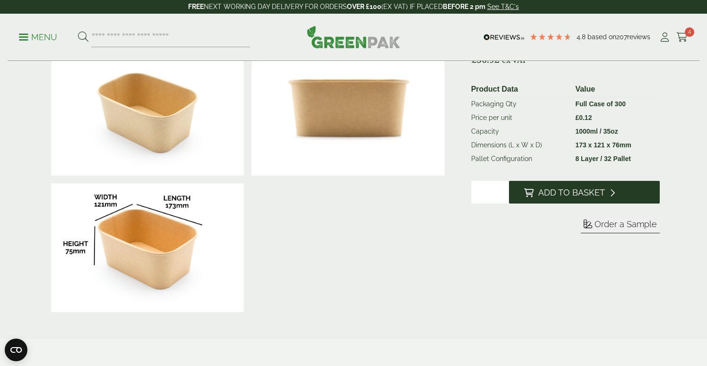
click at [563, 188] on span "Add to Basket" at bounding box center [571, 193] width 67 height 10
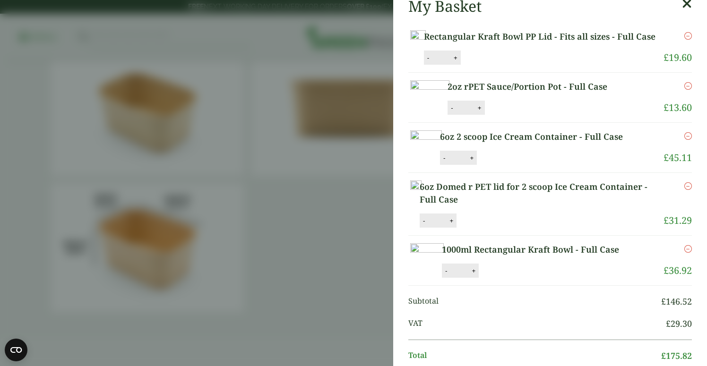
scroll to position [4, 0]
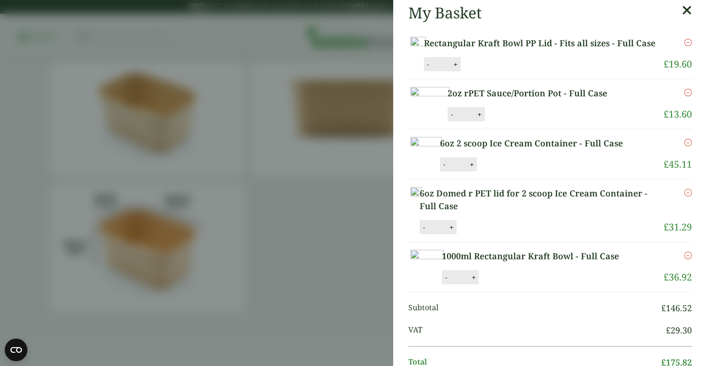
click at [536, 150] on link "6oz 2 scoop Ice Cream Container - Full Case" at bounding box center [541, 143] width 203 height 13
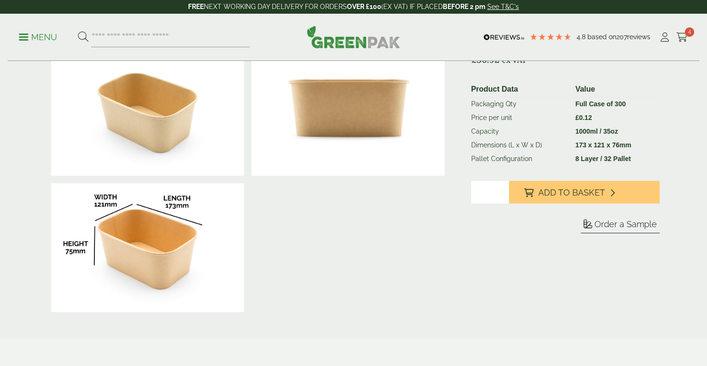
scroll to position [4, 0]
click at [679, 34] on icon at bounding box center [682, 37] width 12 height 9
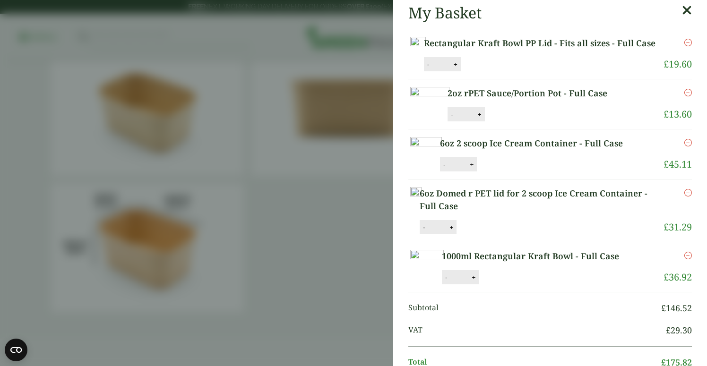
click at [544, 213] on link "6oz Domed r PET lid for 2 scoop Ice Cream Container - Full Case" at bounding box center [542, 200] width 244 height 26
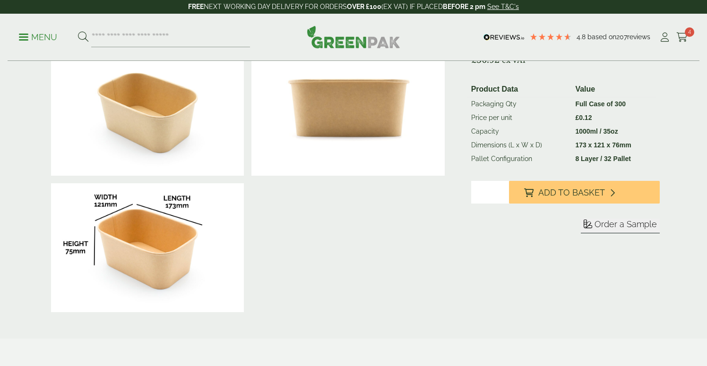
scroll to position [4, 0]
click at [688, 34] on span "4" at bounding box center [689, 31] width 9 height 9
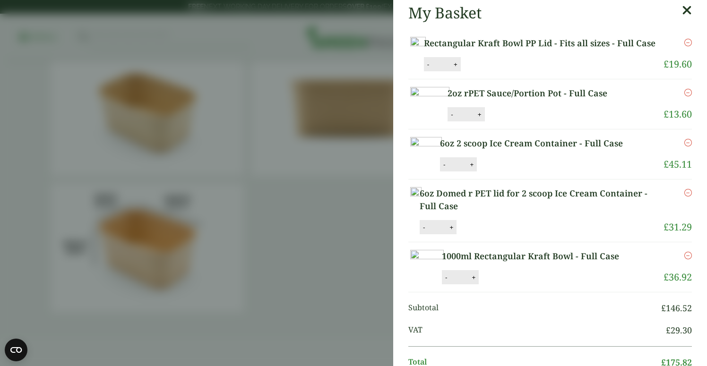
click at [519, 100] on link "2oz rPET Sauce/Portion Pot - Full Case" at bounding box center [541, 93] width 188 height 13
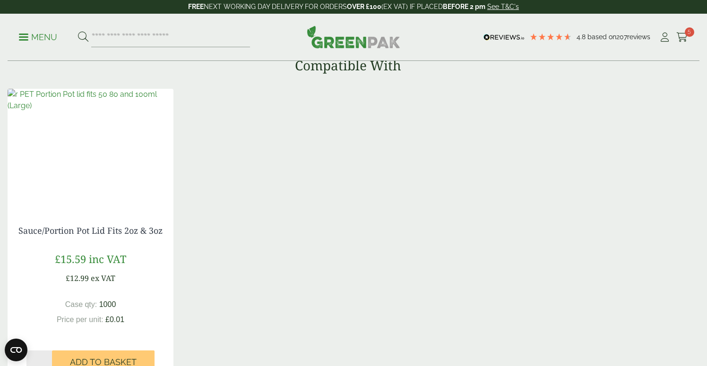
scroll to position [786, 0]
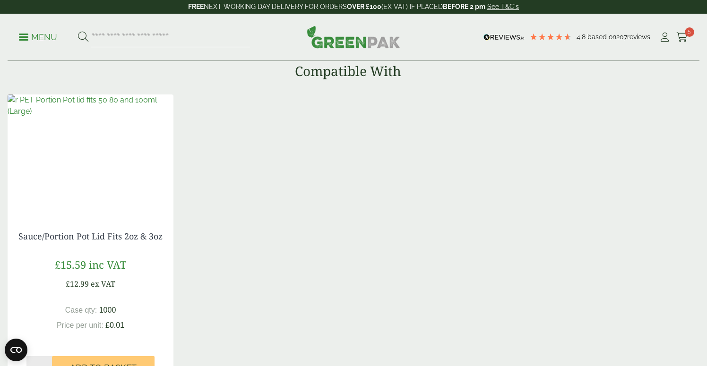
click at [86, 117] on img at bounding box center [91, 105] width 166 height 23
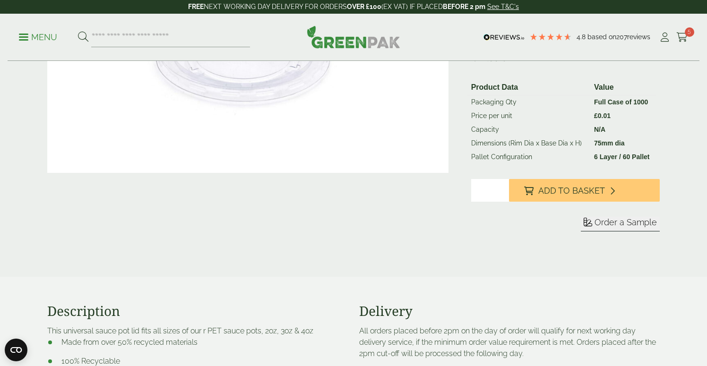
scroll to position [189, 0]
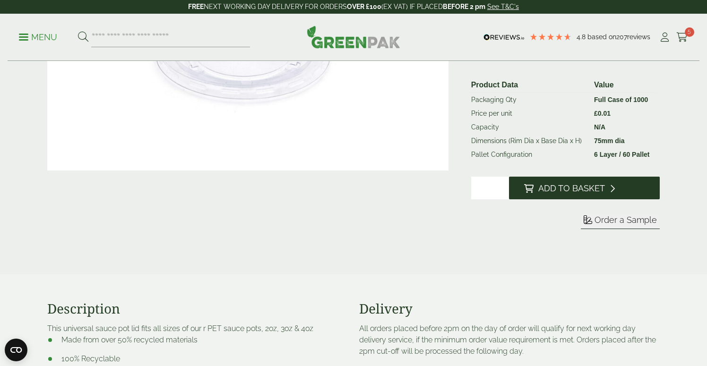
click at [554, 186] on span "Add to Basket" at bounding box center [571, 188] width 67 height 10
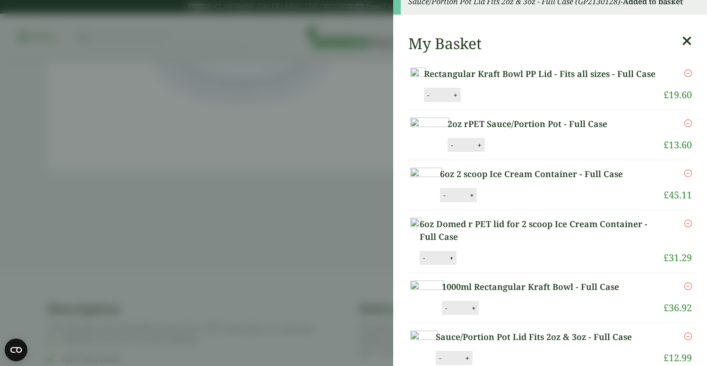
scroll to position [13, 0]
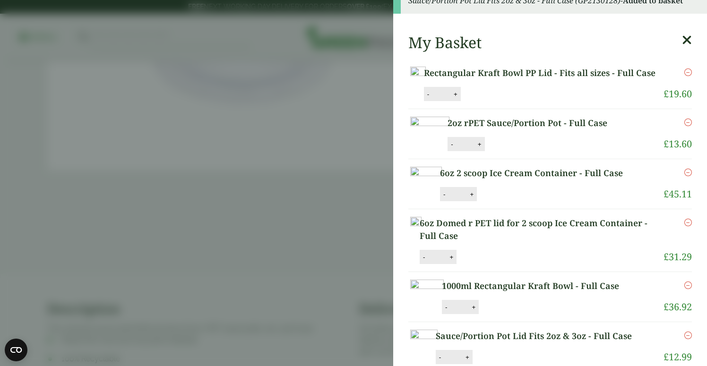
click at [545, 129] on link "2oz rPET Sauce/Portion Pot - Full Case" at bounding box center [541, 123] width 188 height 13
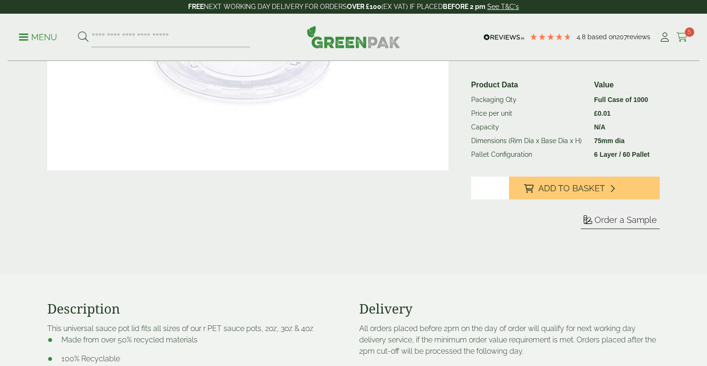
scroll to position [13, 0]
click at [679, 43] on link "Cart 5" at bounding box center [682, 37] width 12 height 14
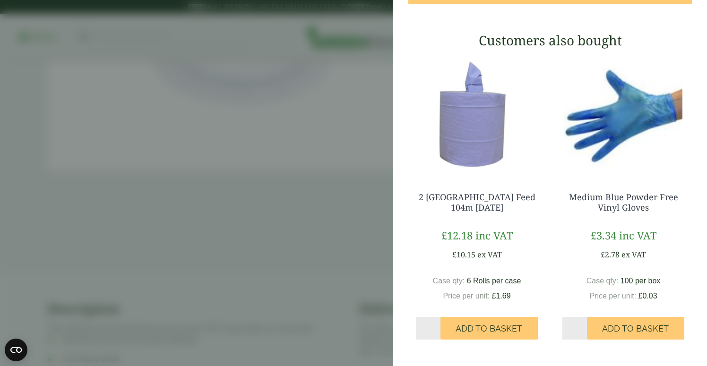
scroll to position [512, 0]
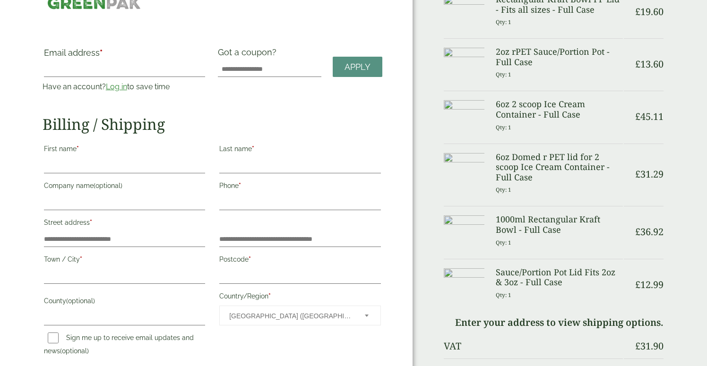
scroll to position [35, 0]
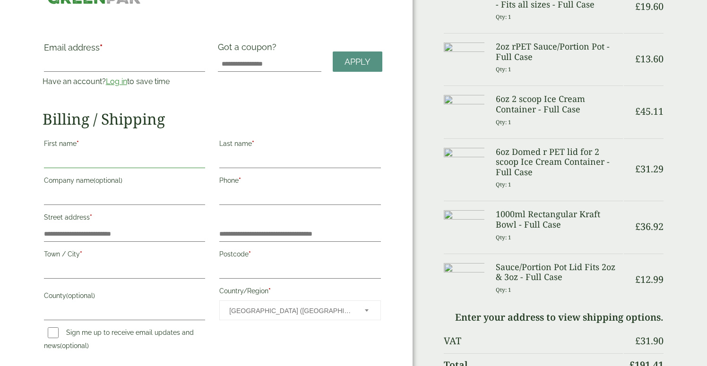
click at [124, 163] on input "First name *" at bounding box center [124, 160] width 161 height 15
type input "*******"
click at [63, 197] on input "Company name (optional)" at bounding box center [124, 197] width 161 height 15
type input "**********"
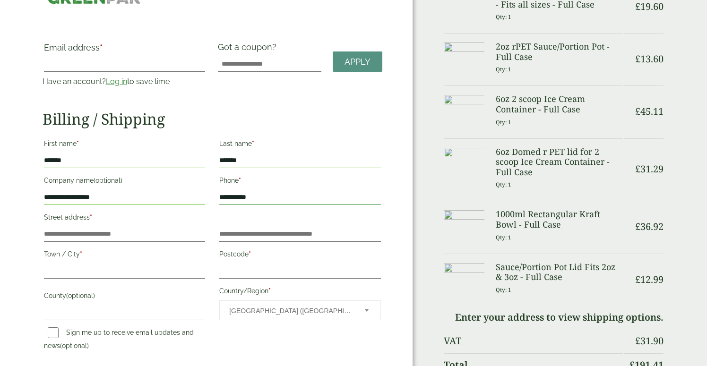
type input "**********"
click at [101, 234] on input "Street address *" at bounding box center [124, 234] width 161 height 15
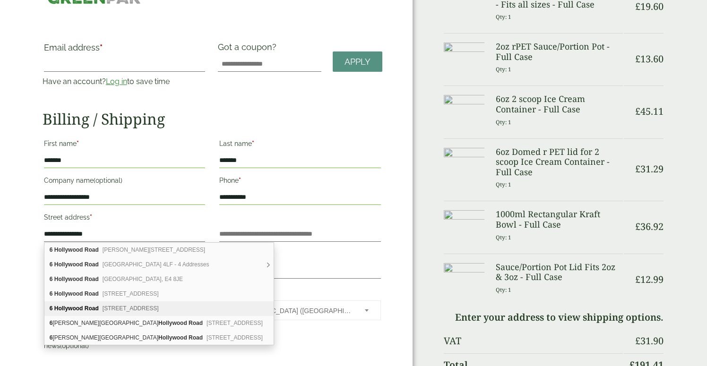
click at [122, 309] on span "London, SW10 9HY" at bounding box center [131, 308] width 56 height 7
type input "**********"
type input "******"
type input "********"
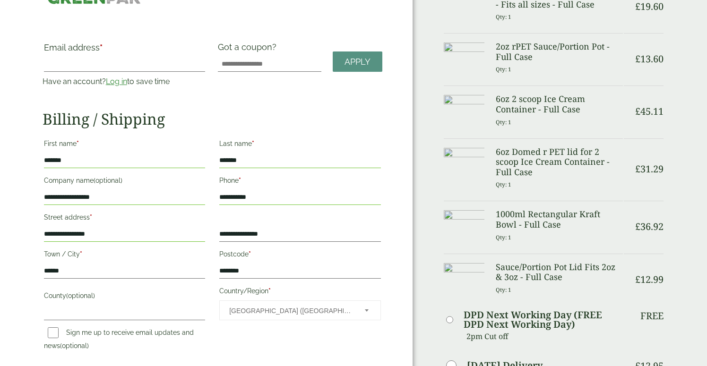
click at [258, 309] on span "United Kingdom (UK)" at bounding box center [290, 311] width 122 height 20
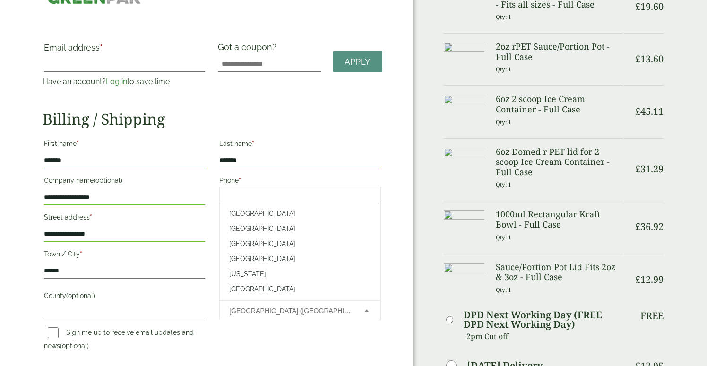
scroll to position [3492, 0]
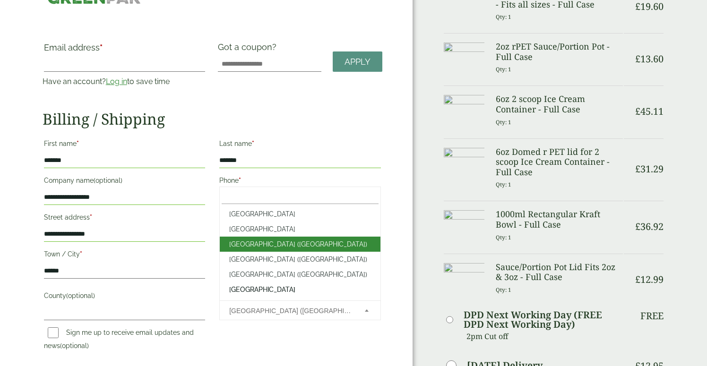
click at [258, 309] on span "United Kingdom (UK)" at bounding box center [290, 311] width 122 height 20
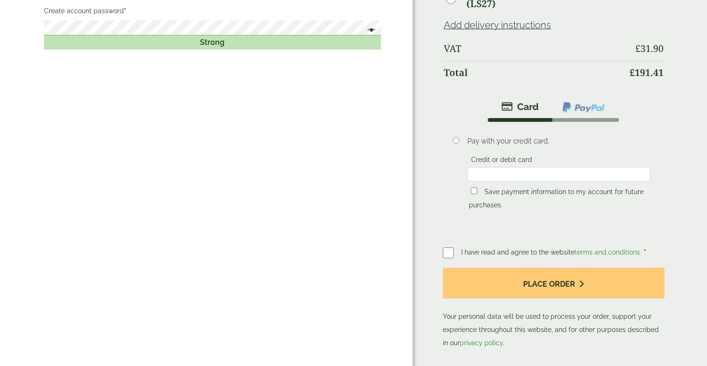
scroll to position [451, 0]
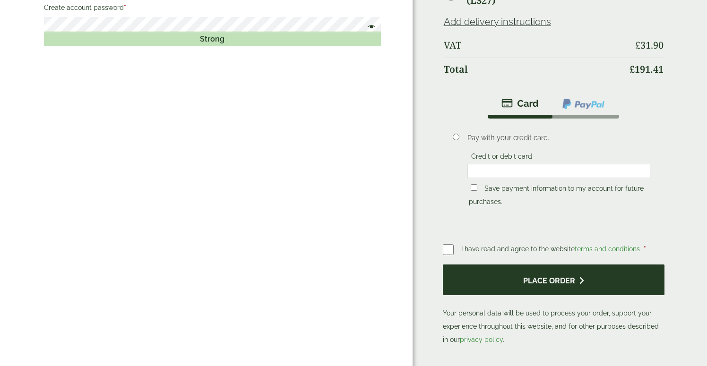
click at [546, 292] on button "Place order" at bounding box center [554, 280] width 222 height 31
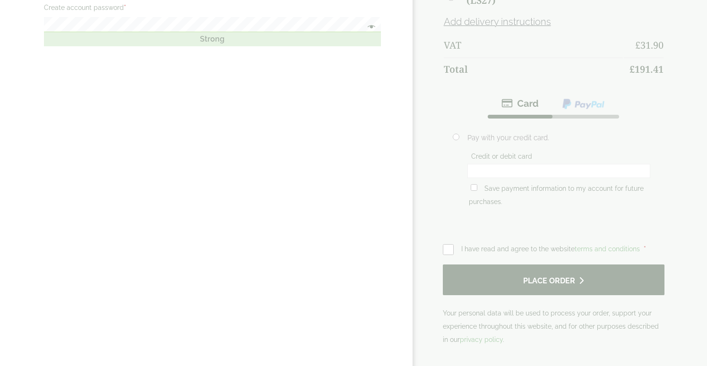
scroll to position [0, 0]
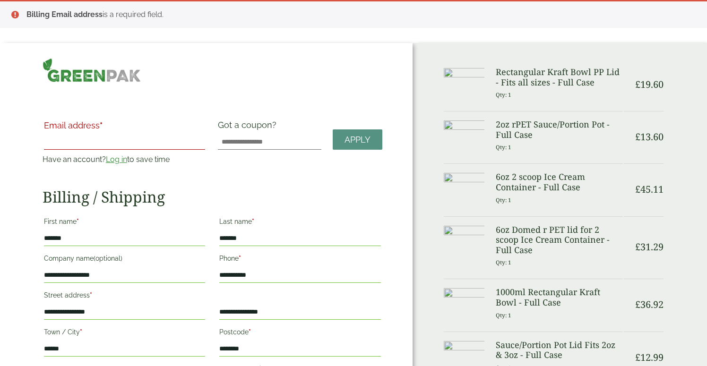
click at [160, 149] on input "Email address *" at bounding box center [124, 142] width 161 height 15
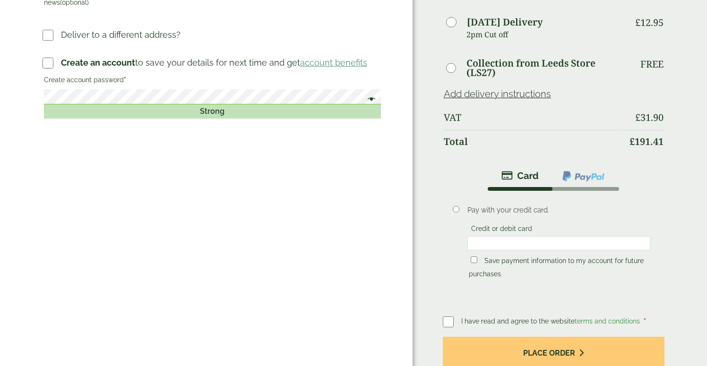
scroll to position [425, 0]
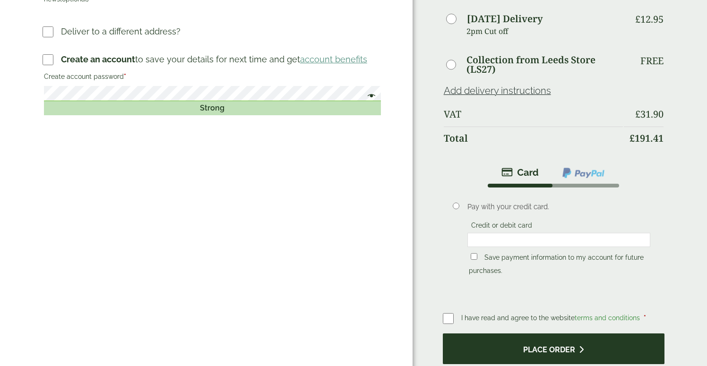
type input "**********"
click at [514, 343] on button "Place order" at bounding box center [554, 349] width 222 height 31
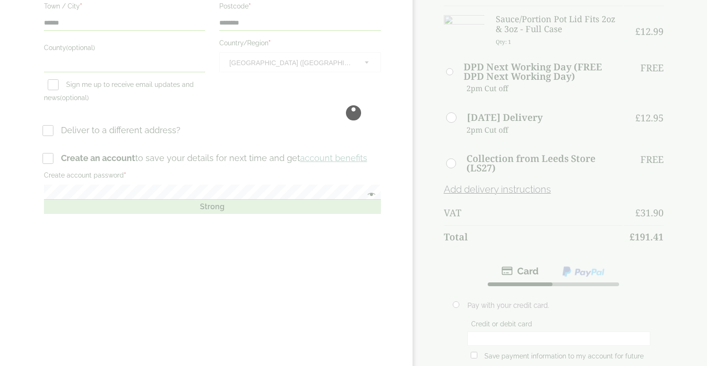
scroll to position [371, 0]
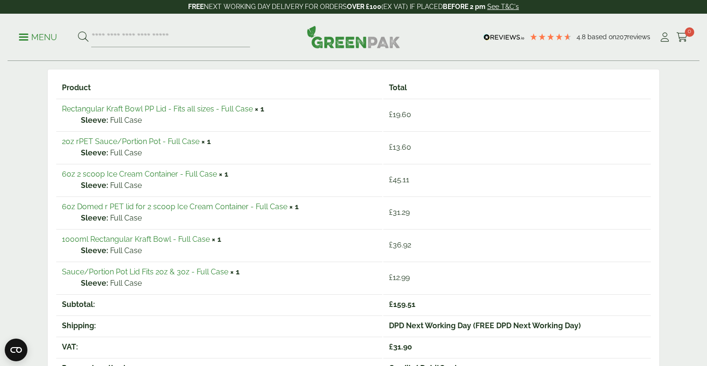
scroll to position [160, 0]
